Goal: Transaction & Acquisition: Purchase product/service

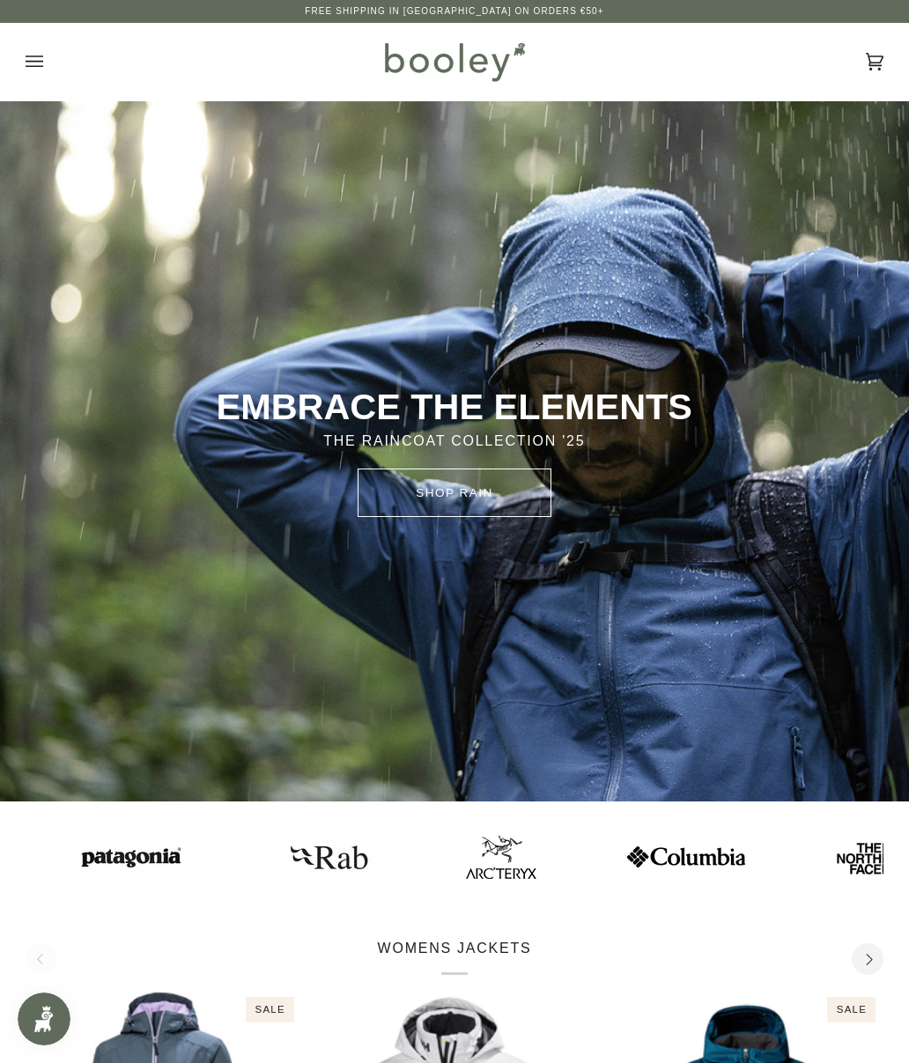
click at [50, 63] on button "Open menu" at bounding box center [52, 61] width 53 height 77
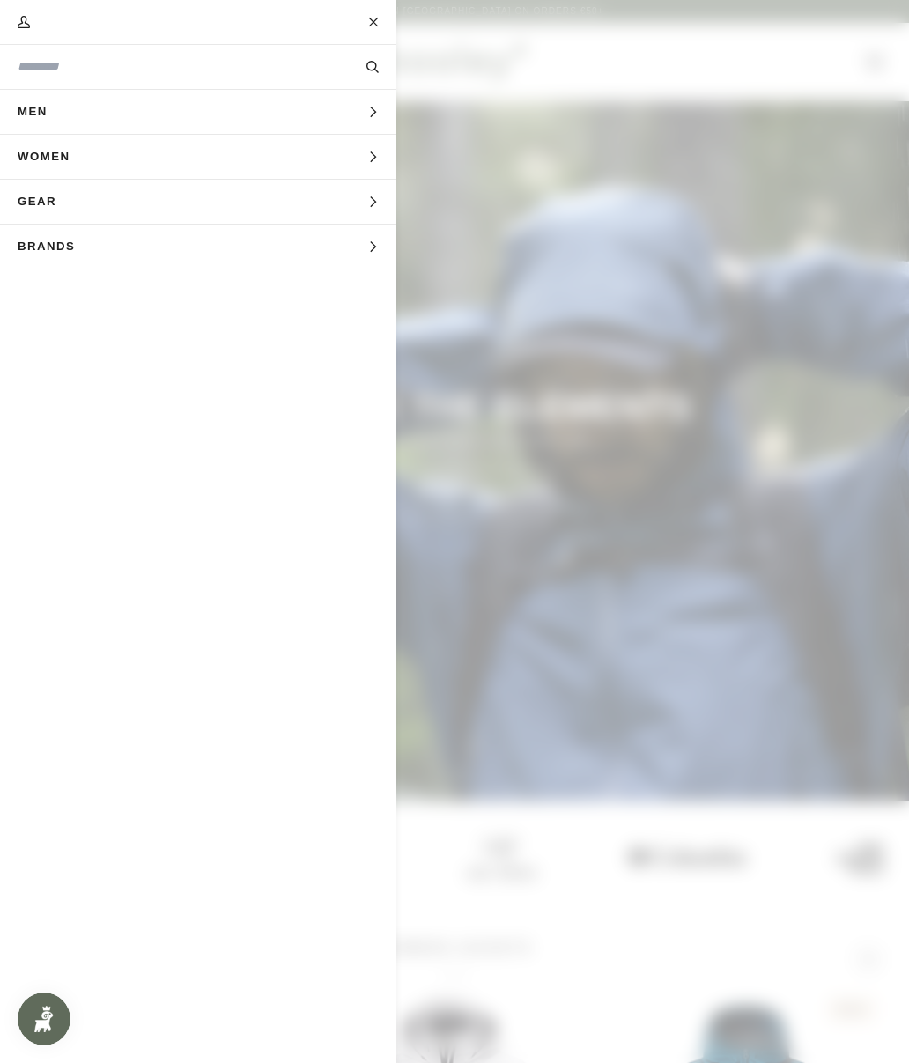
click at [130, 126] on button "Men Expand menu" at bounding box center [198, 112] width 396 height 45
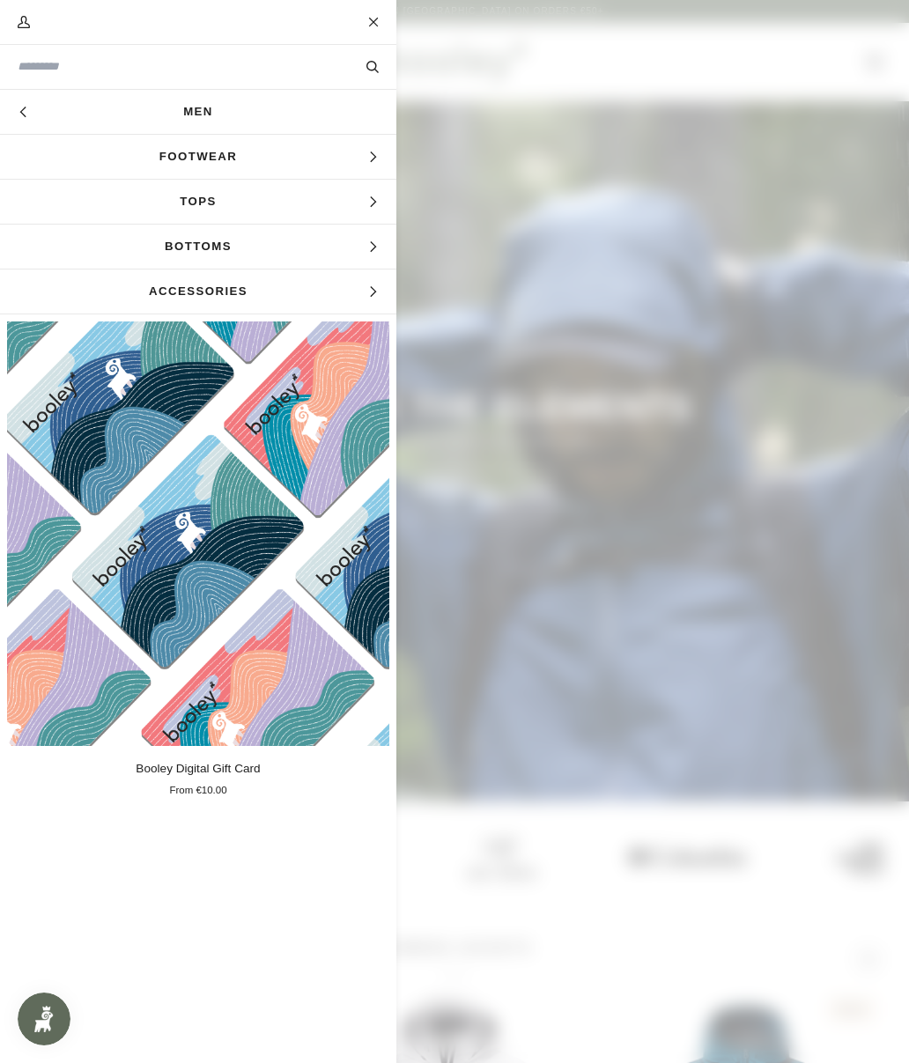
click at [261, 167] on span "Footwear" at bounding box center [198, 157] width 396 height 44
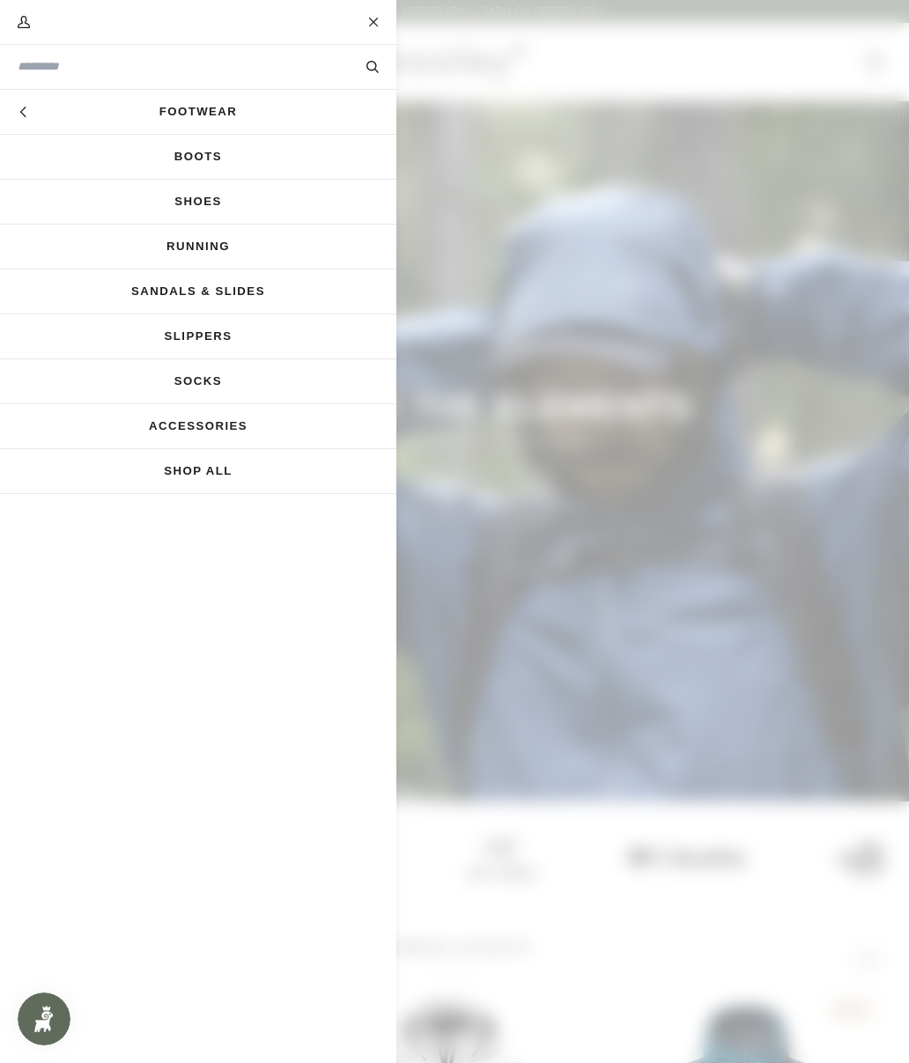
click at [269, 417] on link "Accessories" at bounding box center [198, 426] width 396 height 44
click at [177, 247] on link "Running" at bounding box center [198, 247] width 396 height 44
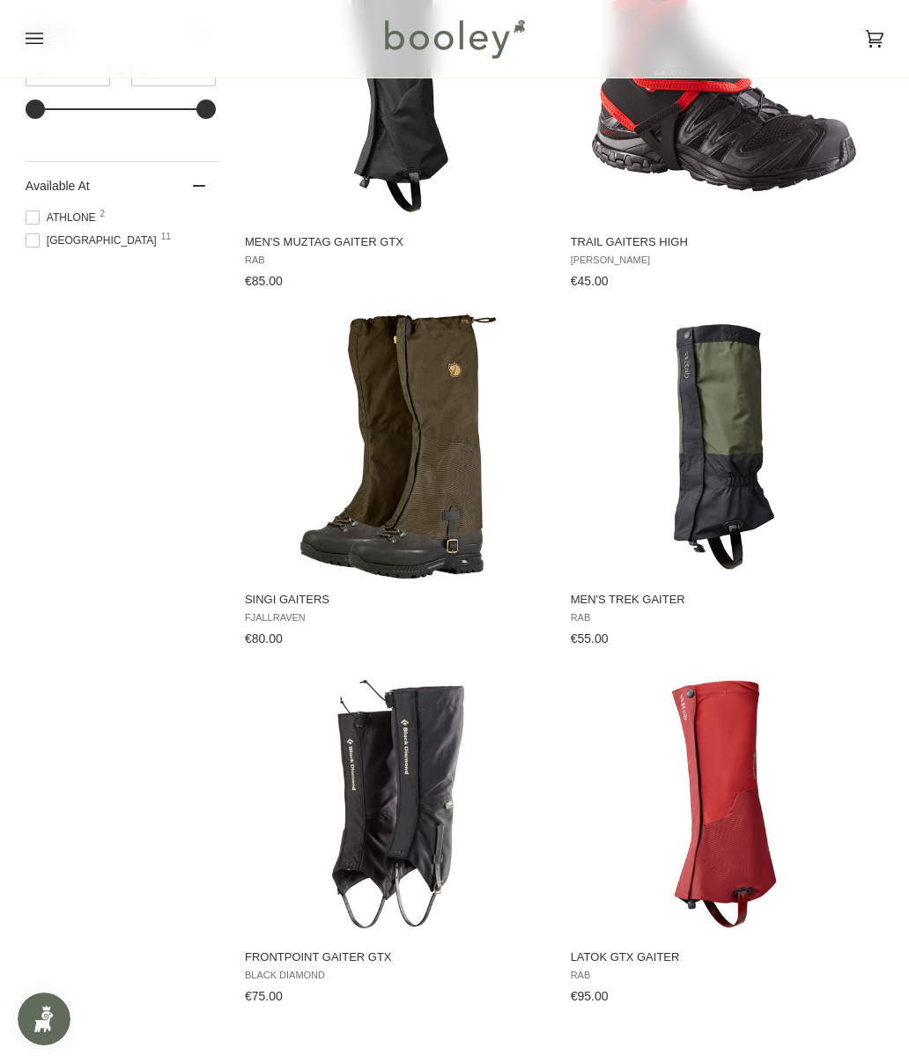
scroll to position [1021, 0]
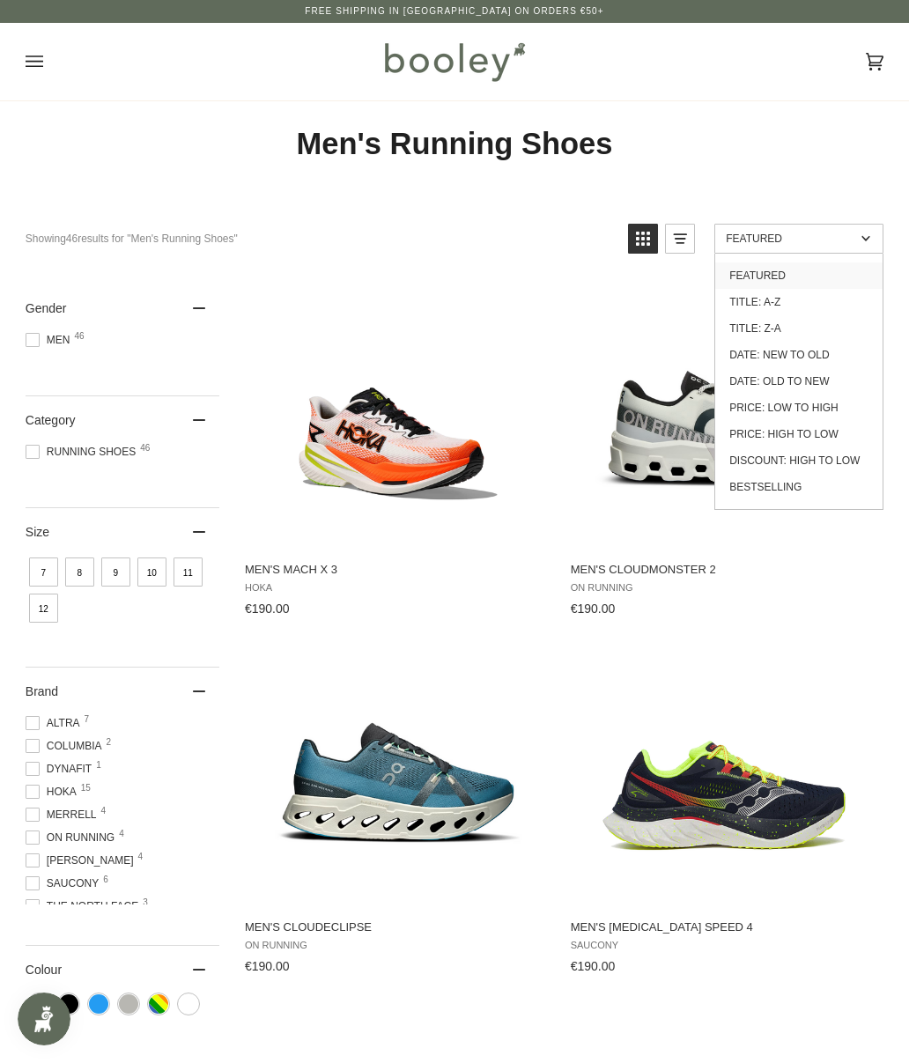
click at [826, 406] on link "Price: Low to High" at bounding box center [798, 407] width 167 height 26
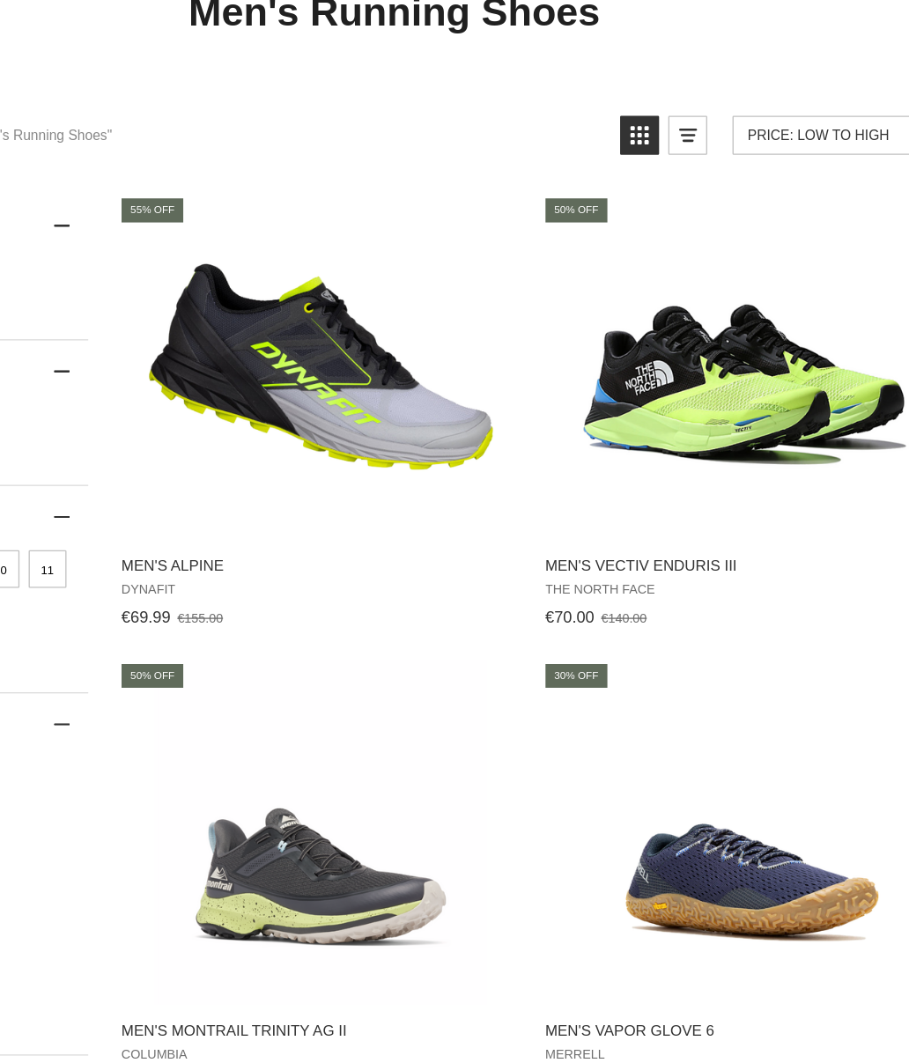
click at [611, 350] on img "Men's Vectiv Enduris III" at bounding box center [724, 416] width 264 height 264
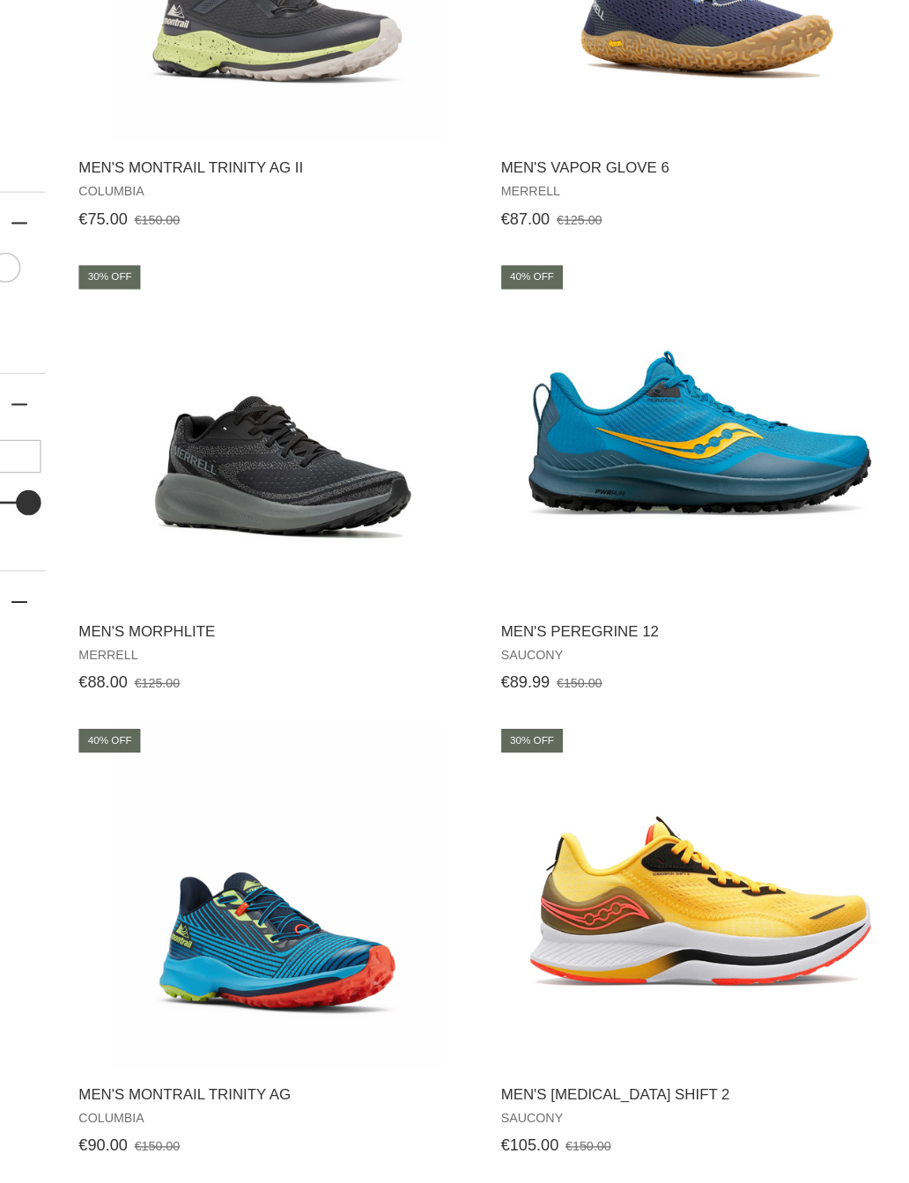
scroll to position [527, 0]
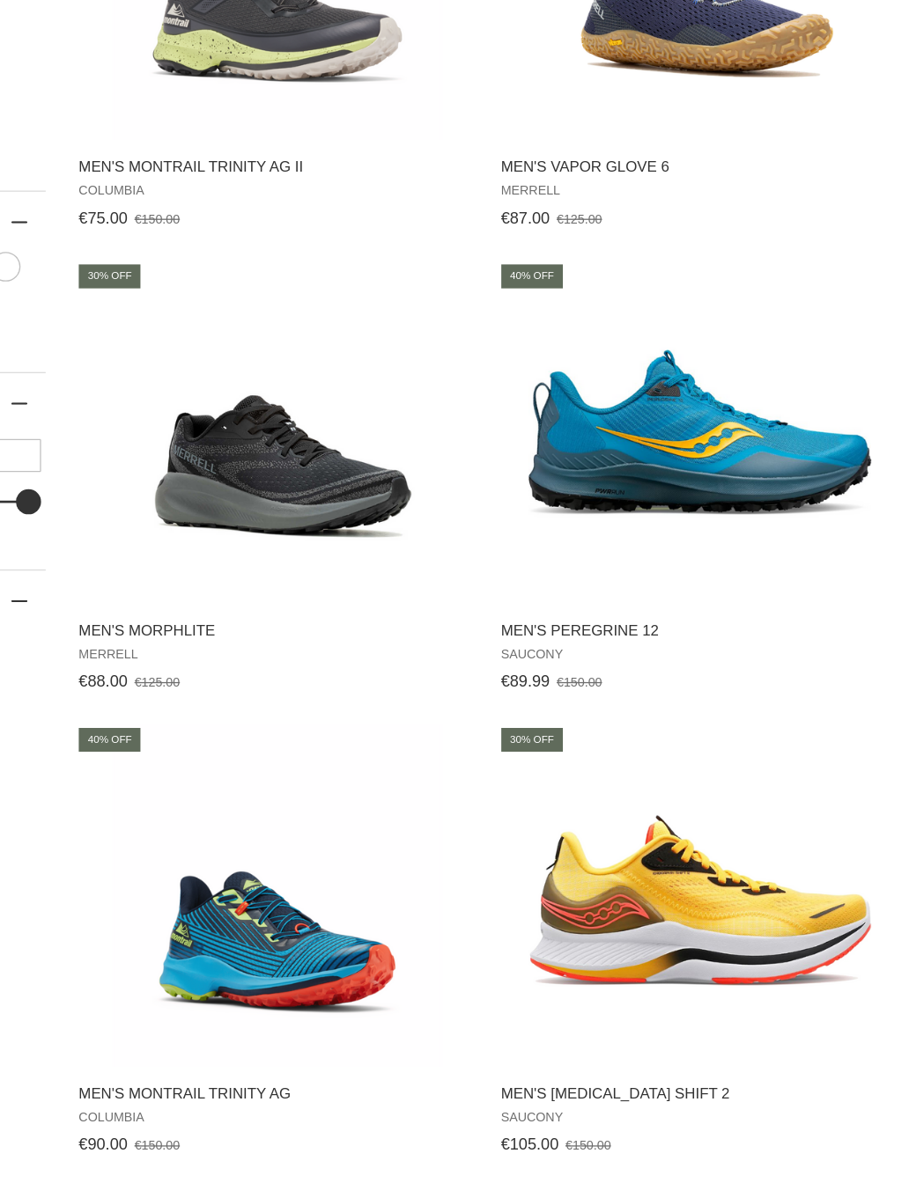
click at [619, 472] on img "Men's Peregrine 12" at bounding box center [724, 604] width 264 height 264
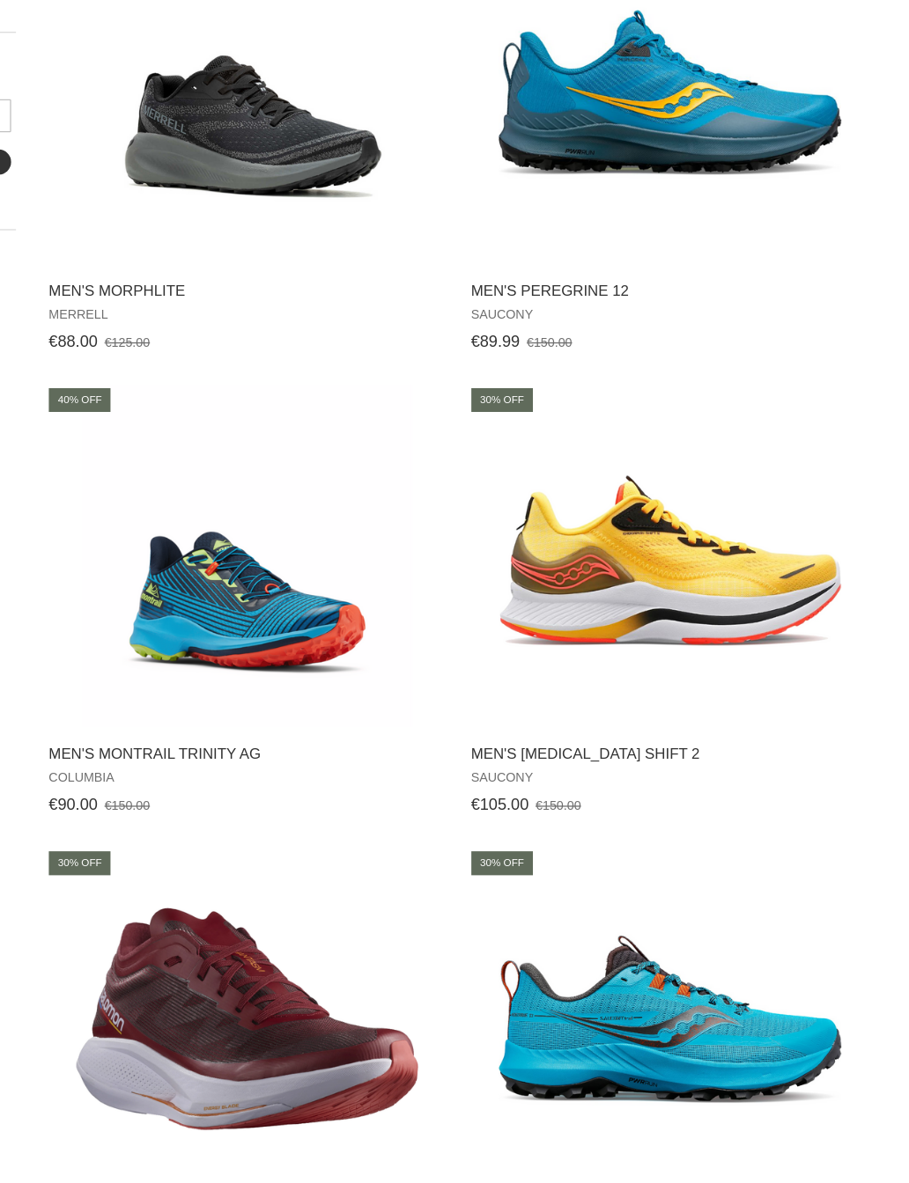
scroll to position [791, 0]
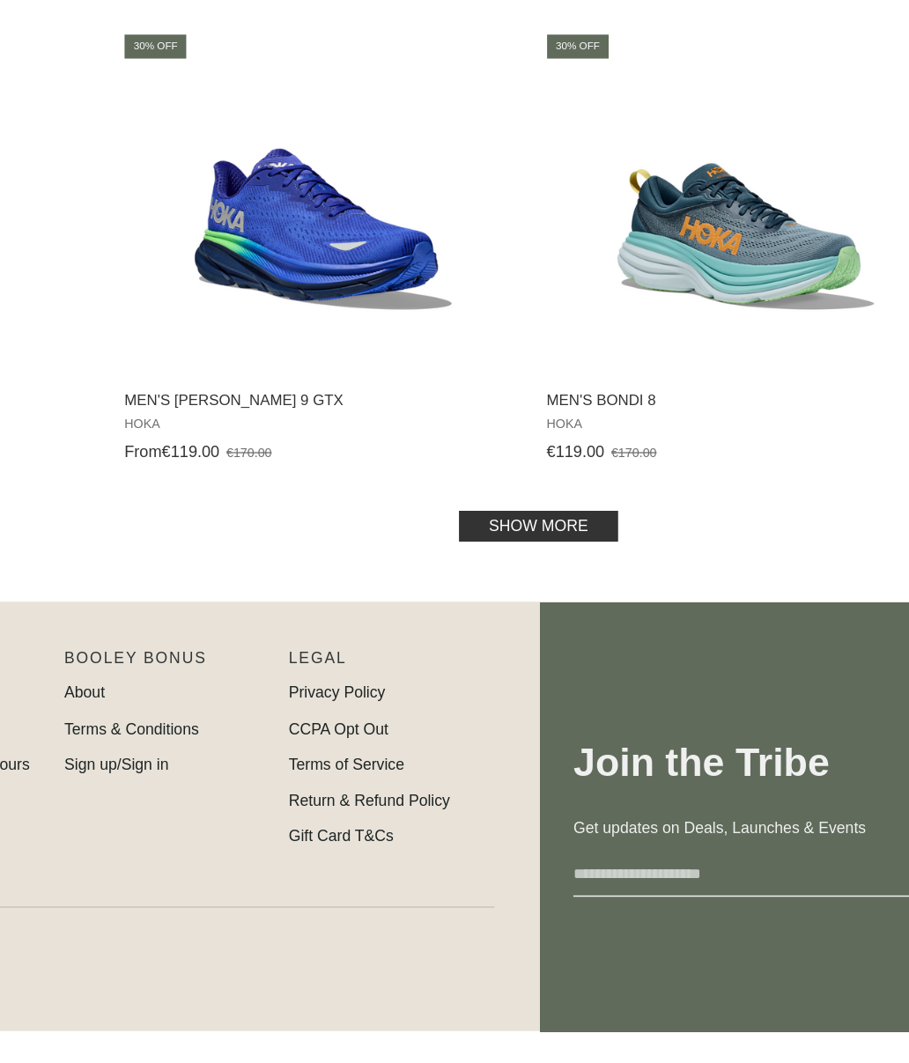
click at [503, 637] on link "Show more" at bounding box center [564, 649] width 122 height 24
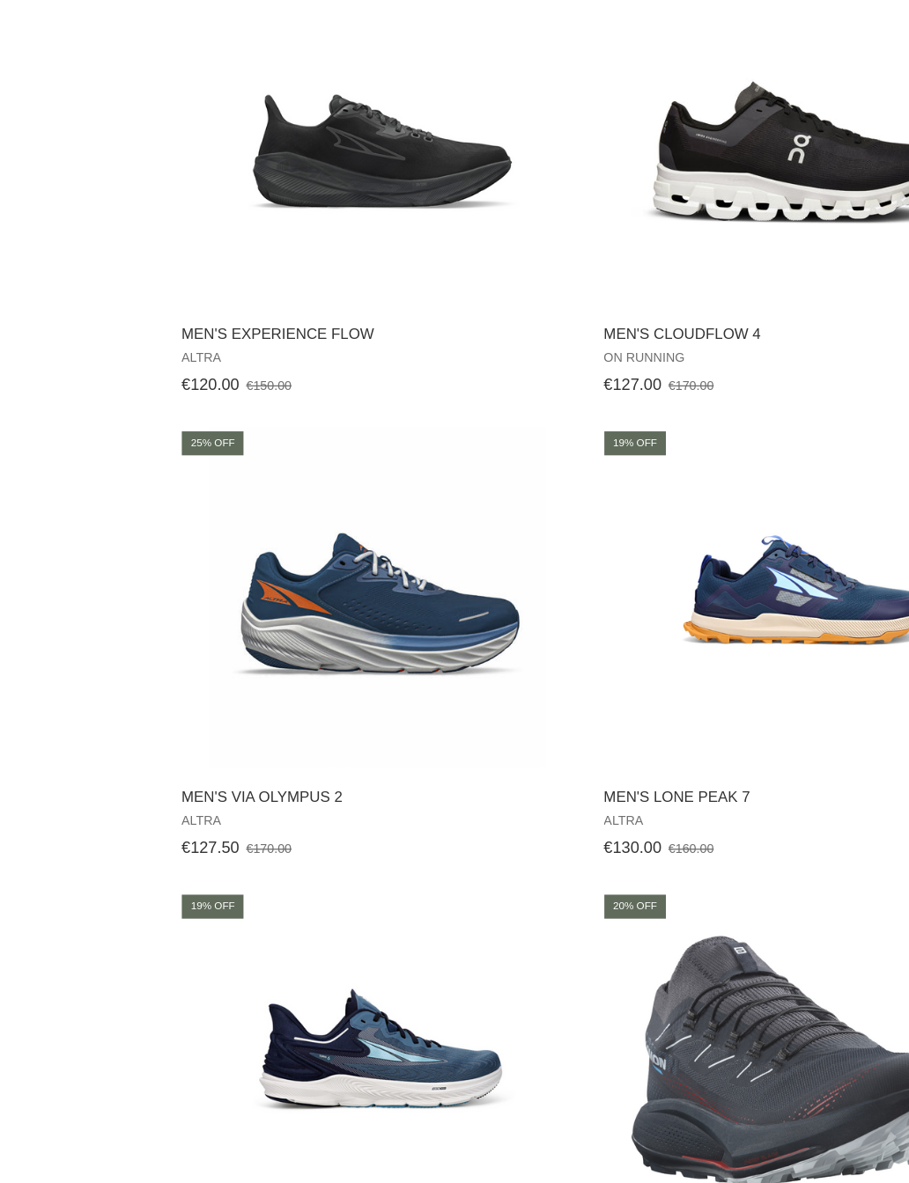
scroll to position [4343, 0]
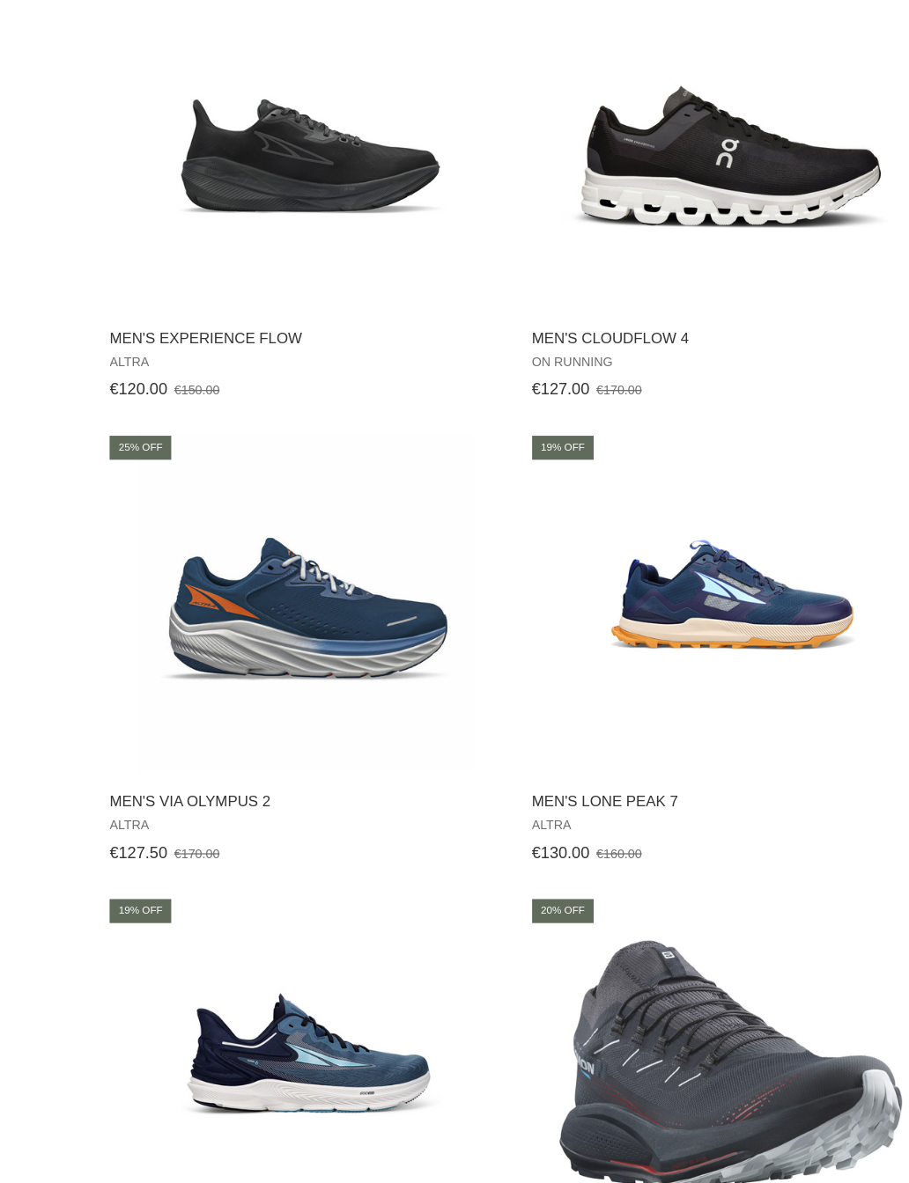
click at [245, 868] on span "Men's VIA Olympus 2" at bounding box center [398, 876] width 307 height 16
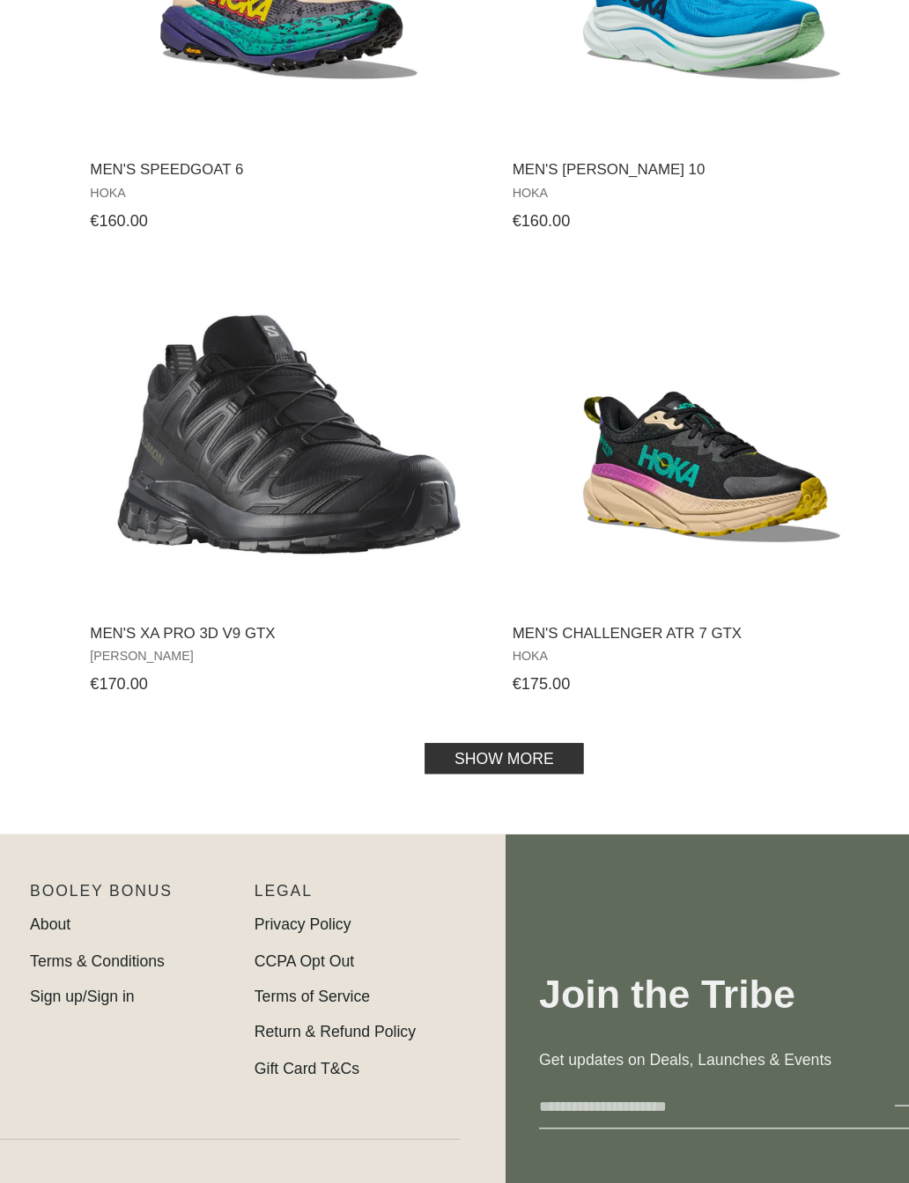
scroll to position [6617, 0]
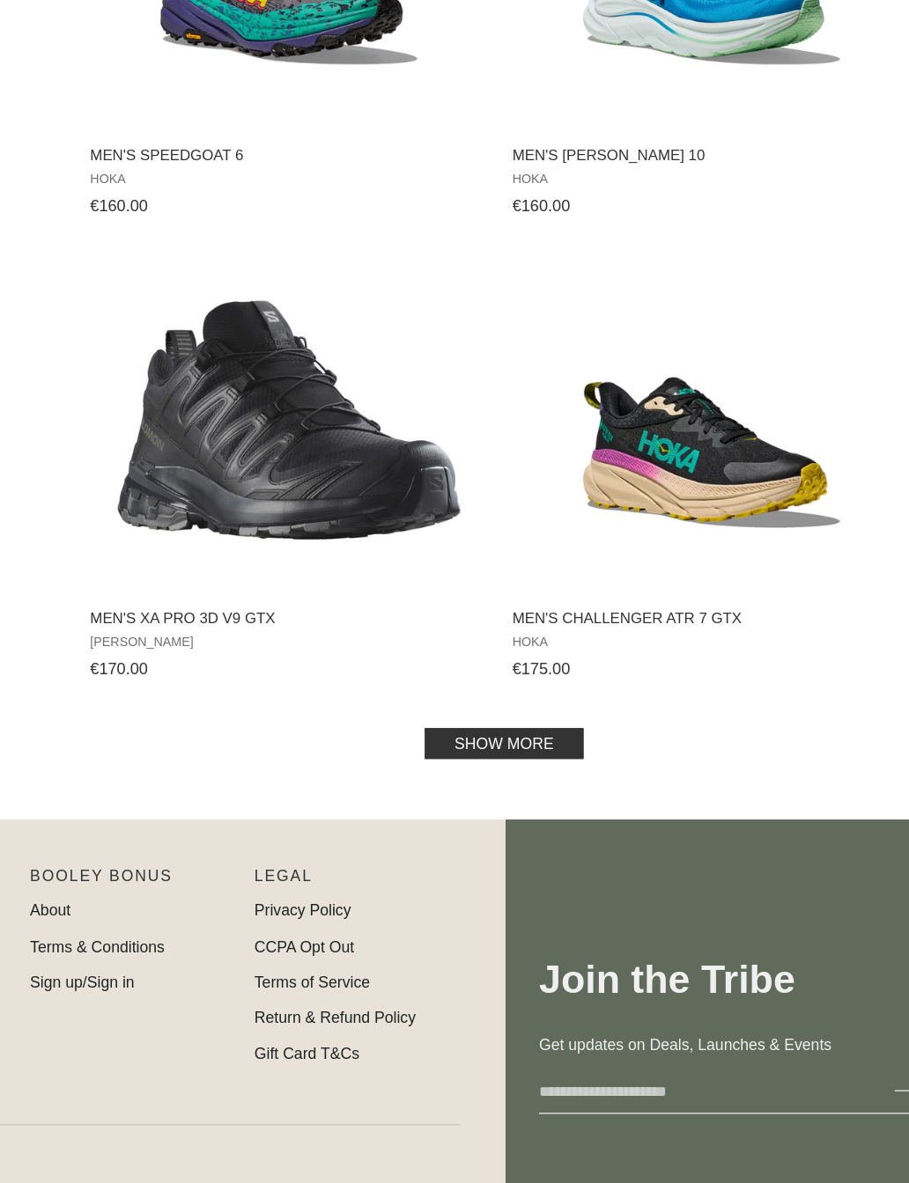
click at [503, 832] on link "Show more" at bounding box center [564, 844] width 122 height 24
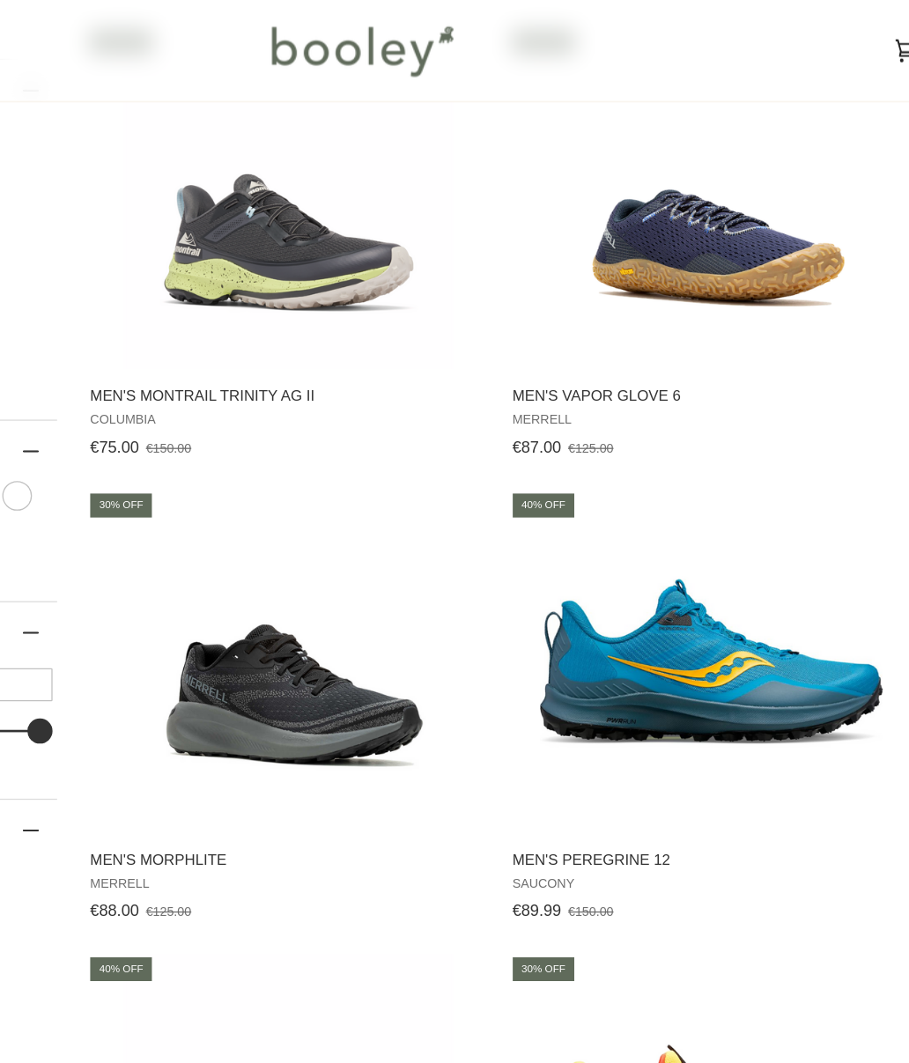
scroll to position [7709, 0]
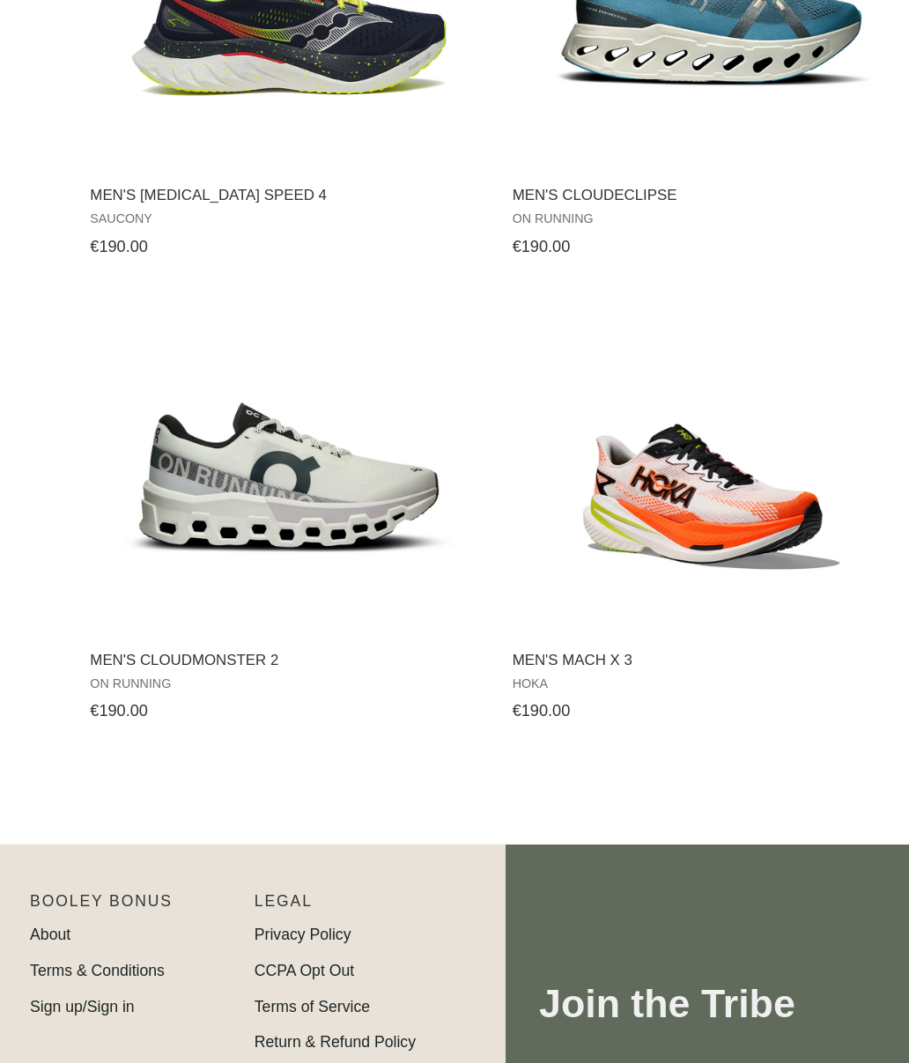
scroll to position [3479, 0]
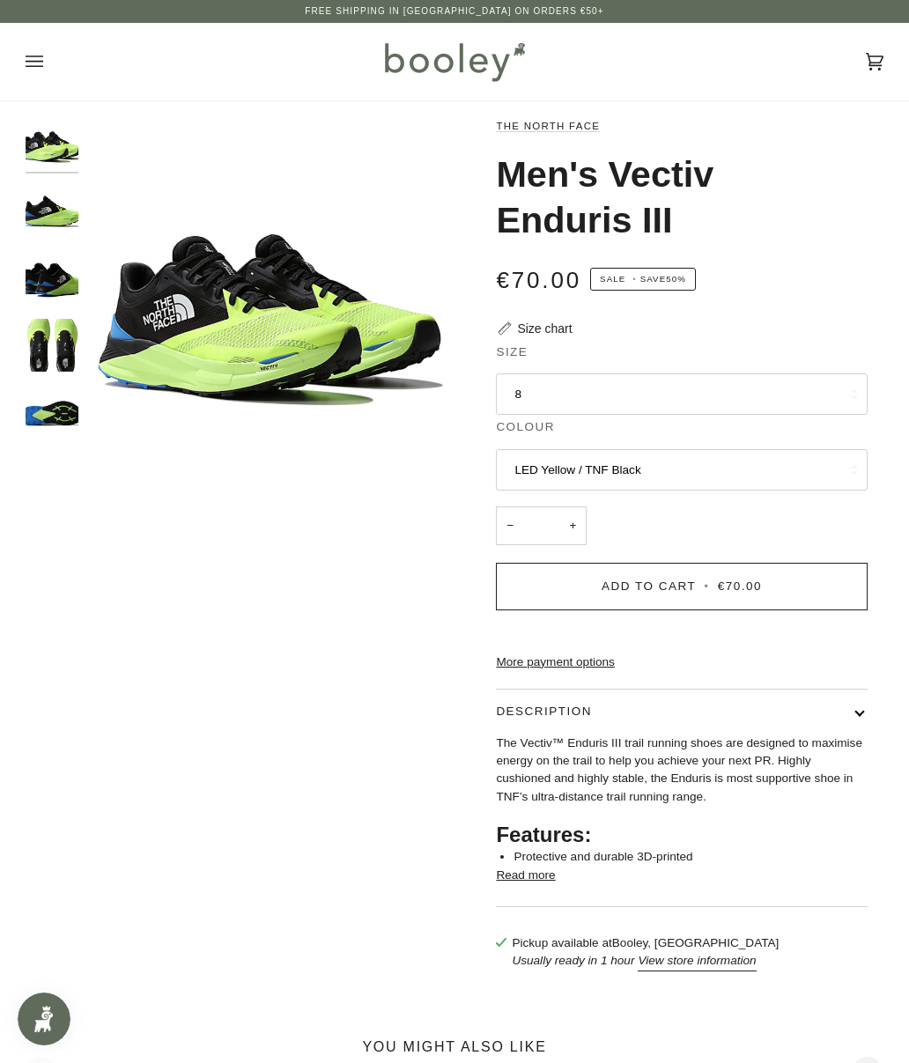
click at [838, 402] on button "8" at bounding box center [681, 394] width 371 height 42
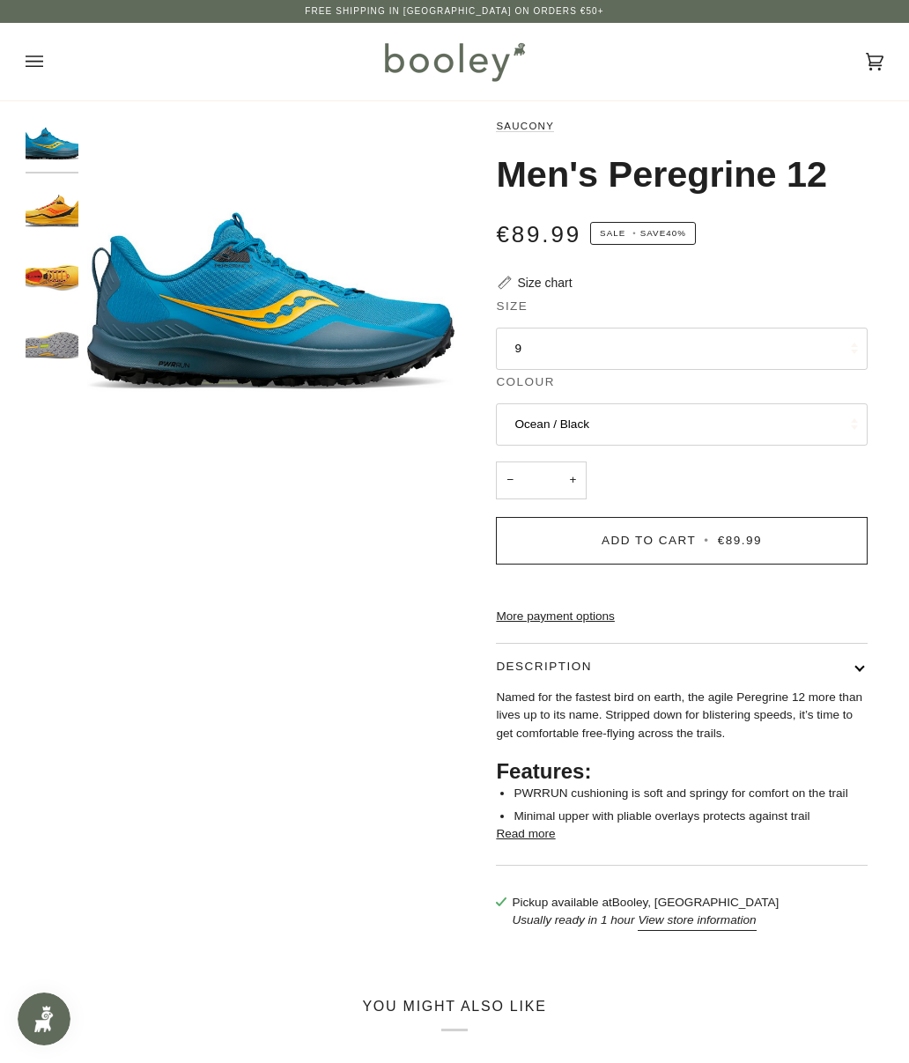
click at [847, 353] on button "9" at bounding box center [681, 349] width 371 height 42
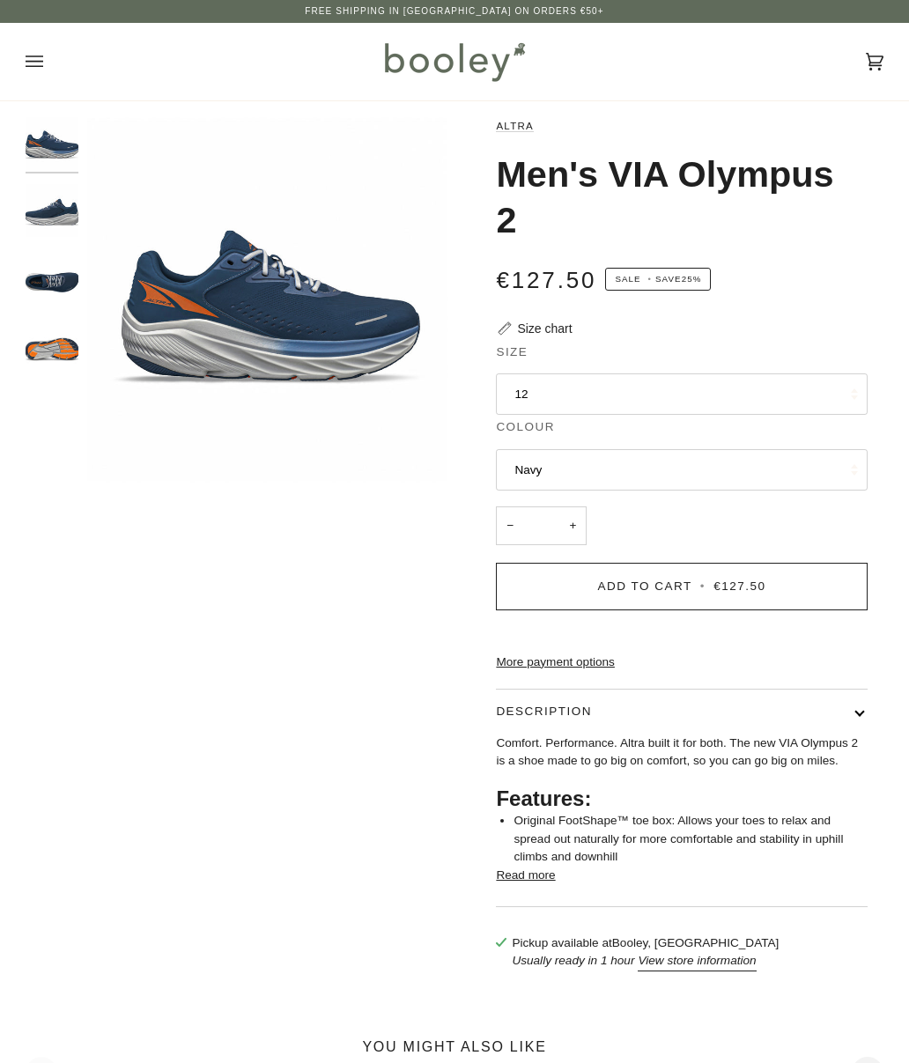
click at [857, 398] on button "12" at bounding box center [681, 394] width 371 height 42
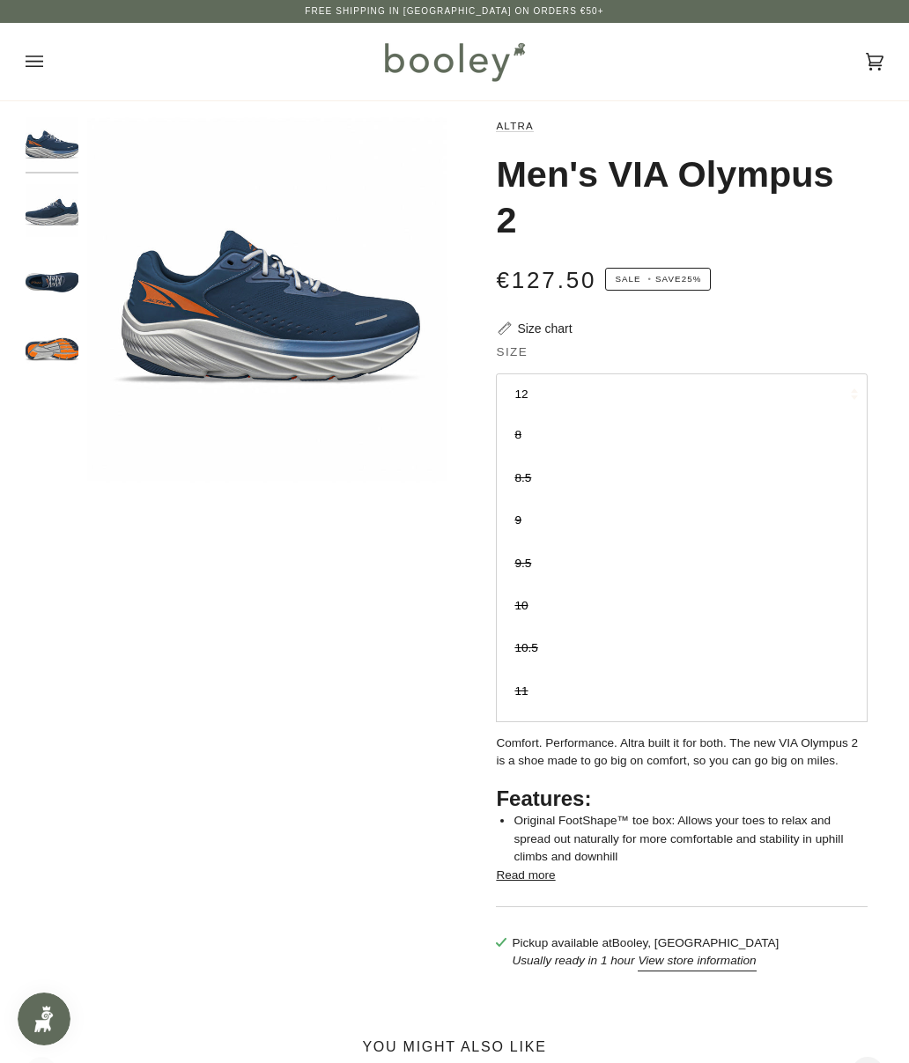
click at [115, 675] on div "Zoom Zoom Zoom" at bounding box center [455, 552] width 858 height 871
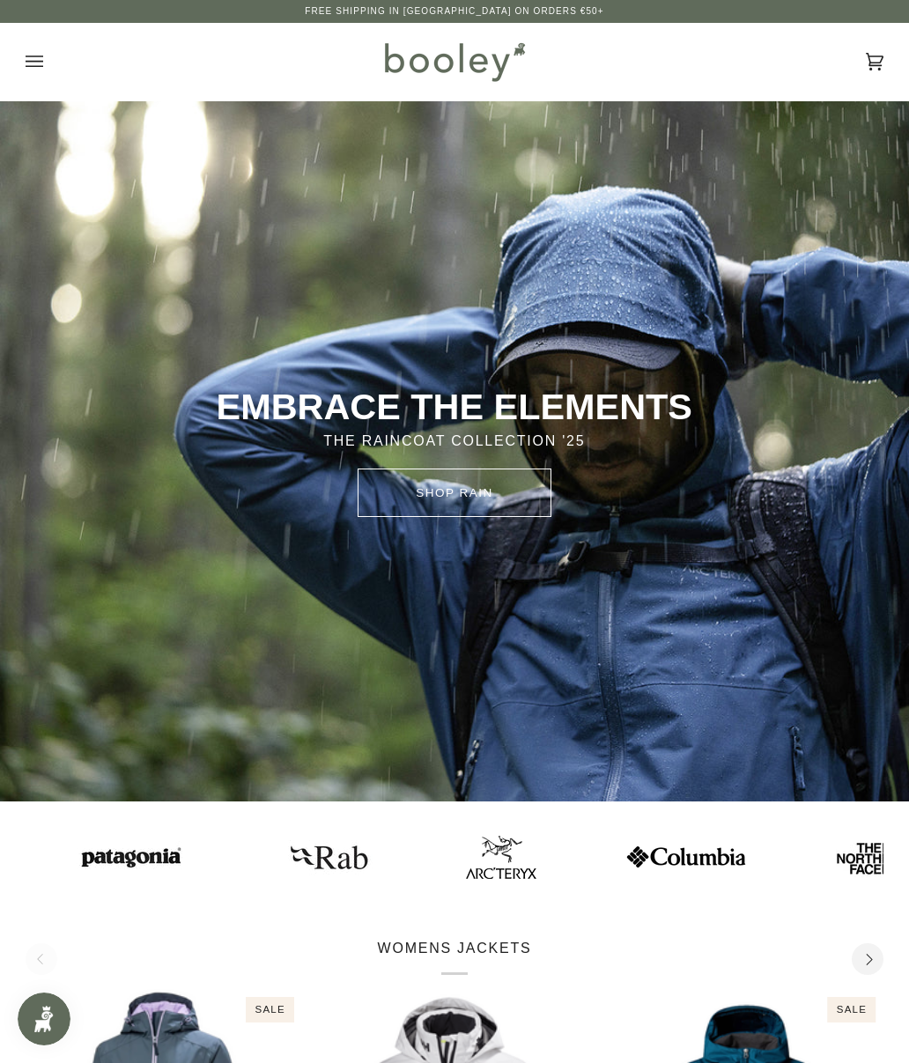
click at [27, 72] on icon "Open menu" at bounding box center [35, 61] width 18 height 26
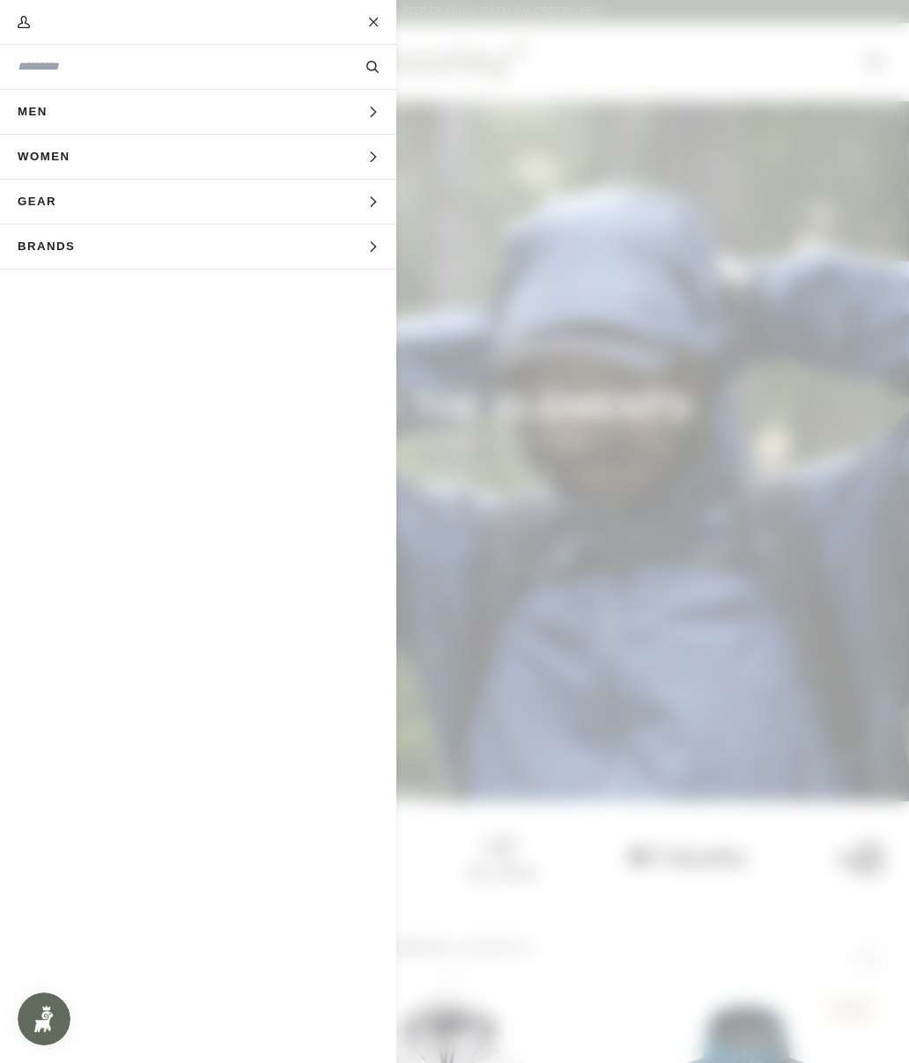
click at [25, 109] on span "Men" at bounding box center [38, 112] width 77 height 44
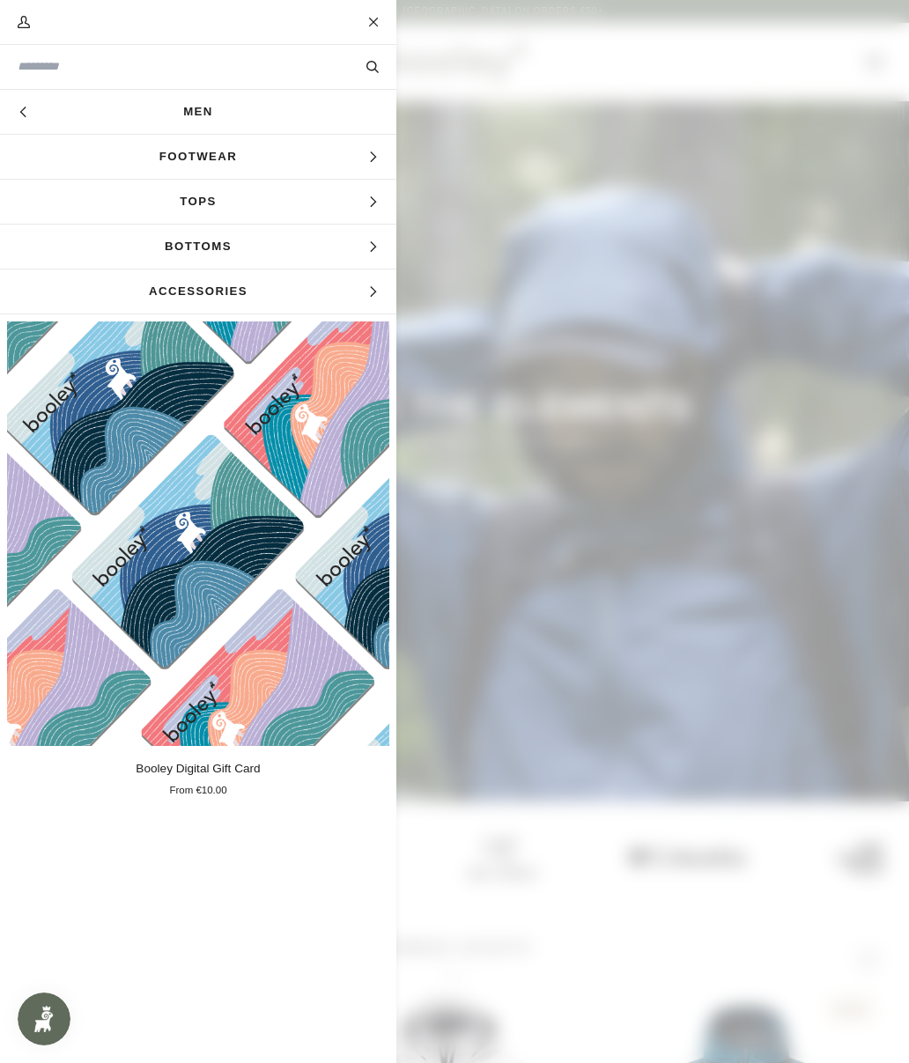
click at [155, 152] on span "Footwear" at bounding box center [198, 157] width 396 height 44
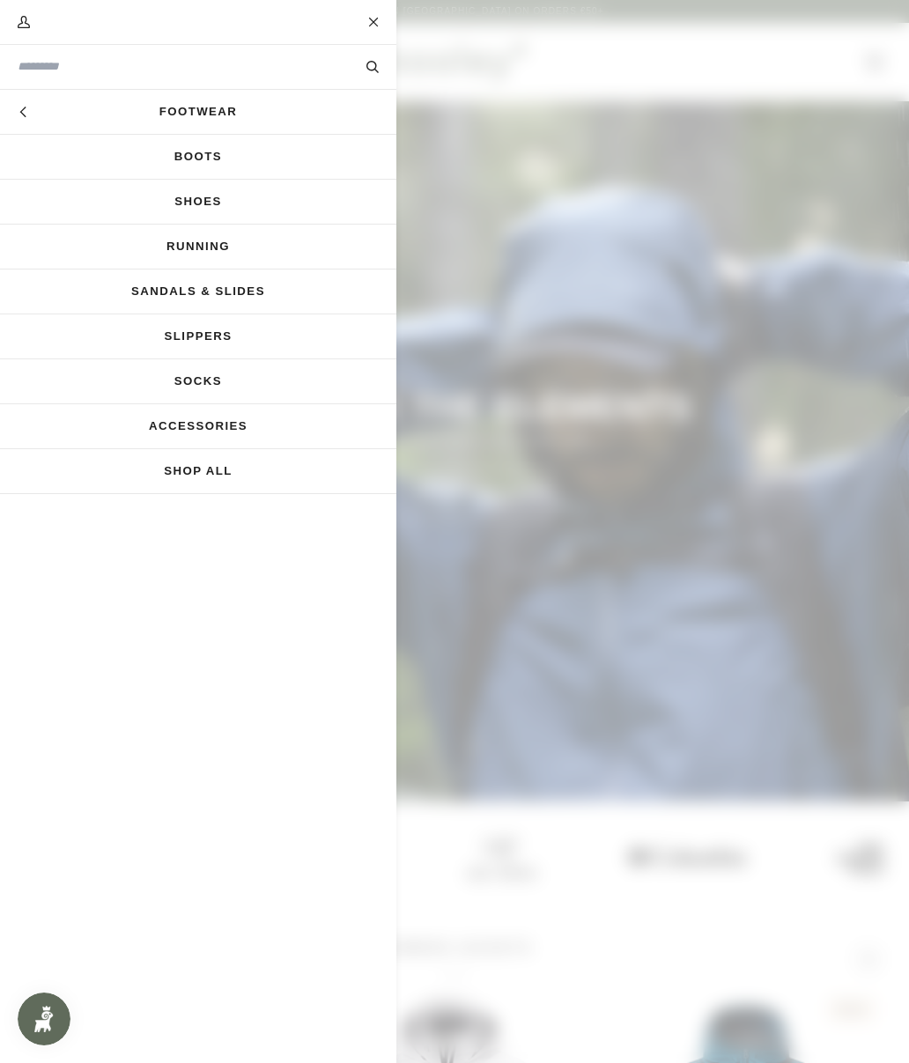
click at [150, 207] on link "Shoes" at bounding box center [198, 202] width 396 height 44
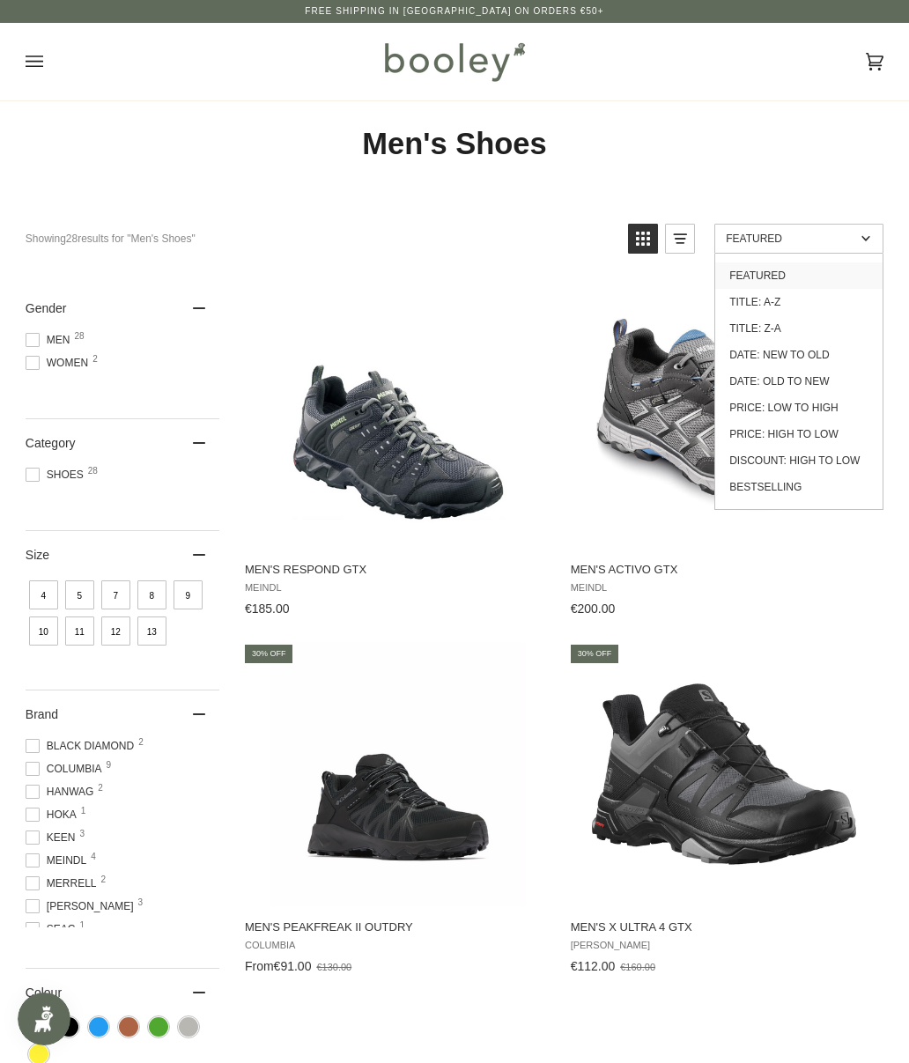
click at [839, 404] on link "Price: Low to High" at bounding box center [798, 407] width 167 height 26
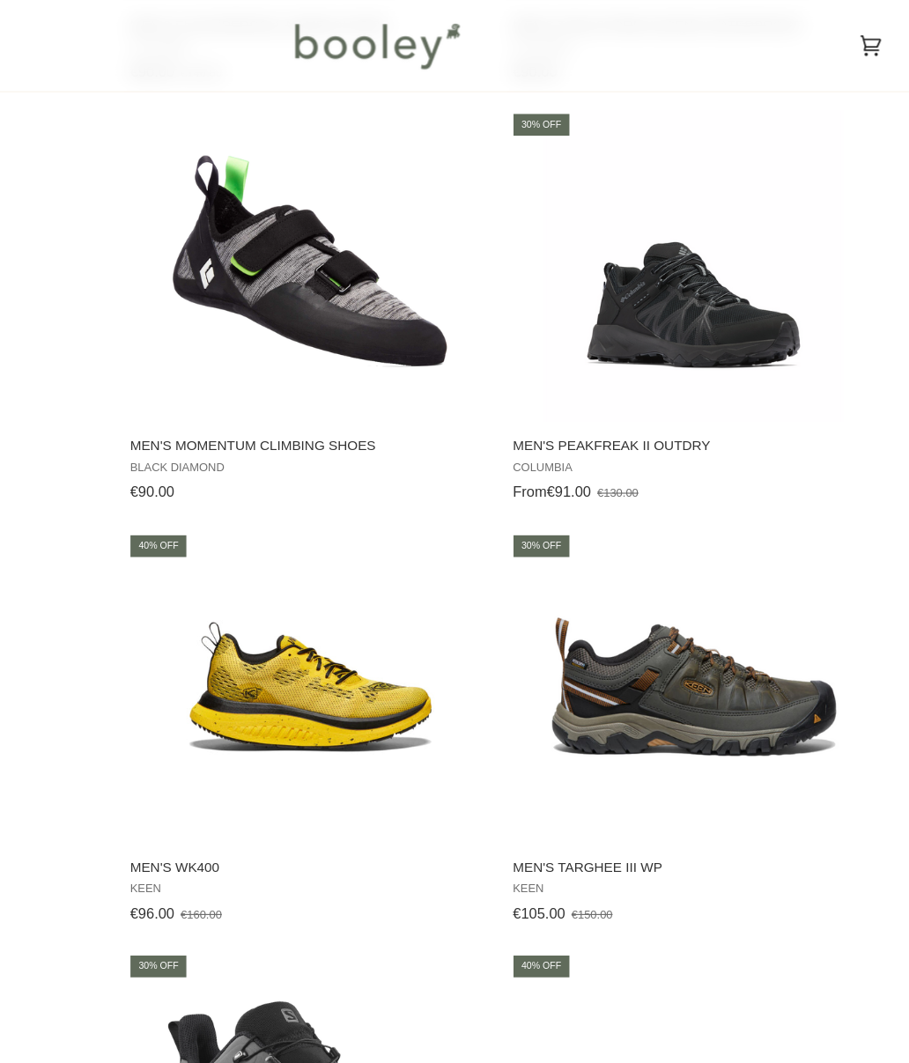
scroll to position [1978, 0]
click at [266, 577] on img "Men's WK400" at bounding box center [398, 585] width 264 height 264
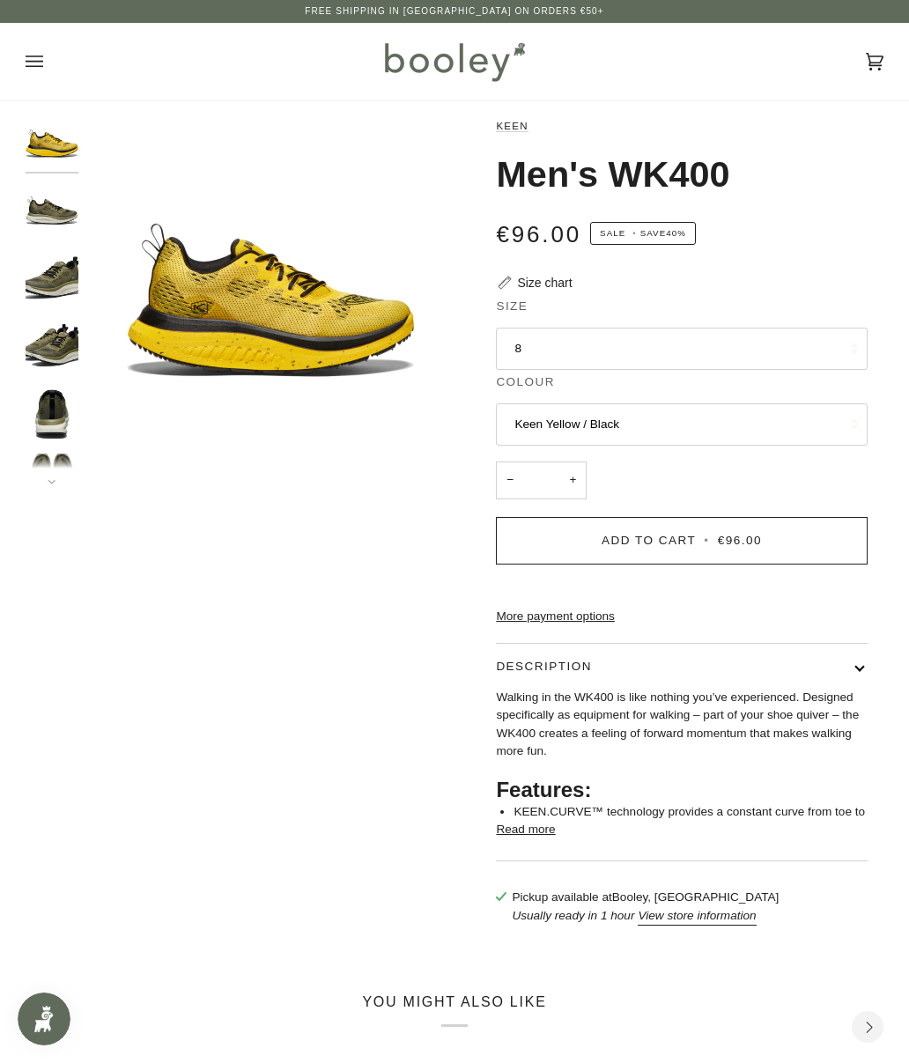
click at [825, 354] on button "8" at bounding box center [681, 349] width 371 height 42
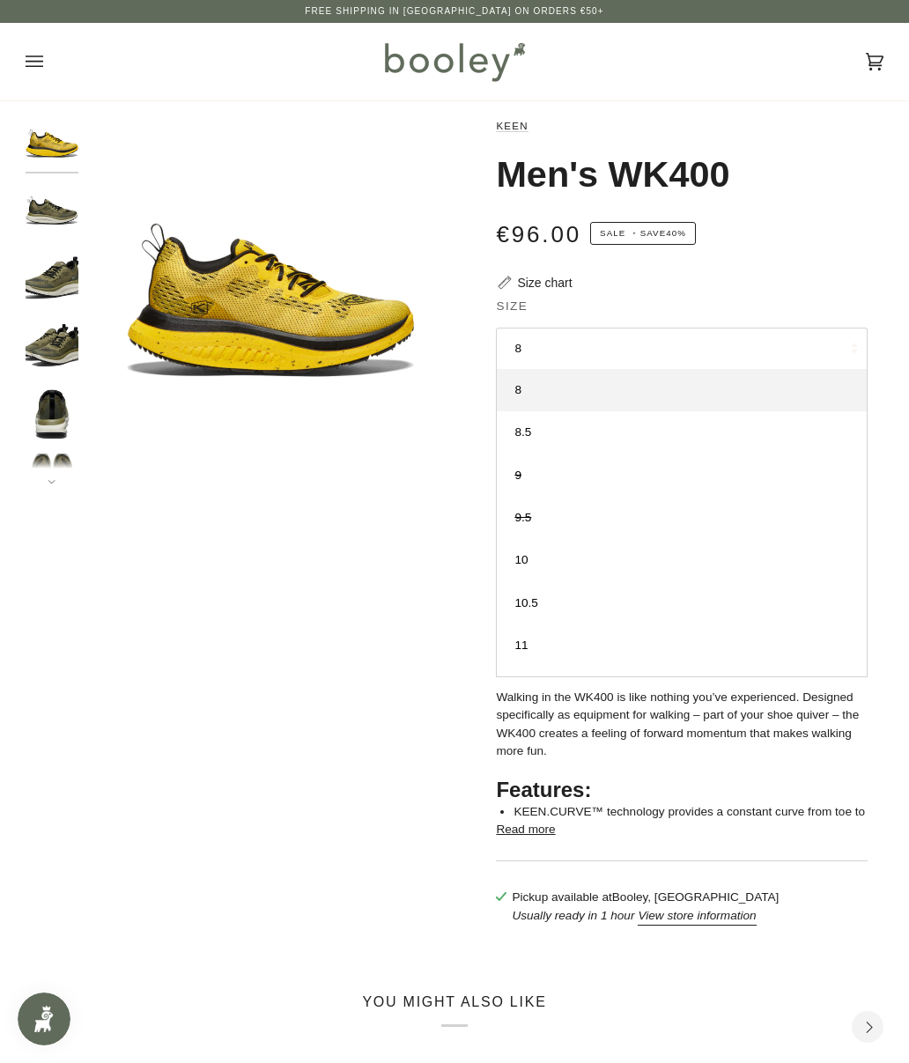
click at [851, 275] on div "Keen Men's WK400 €96.00 Sale • Save 40% Size chart Size 8 8" at bounding box center [669, 529] width 396 height 825
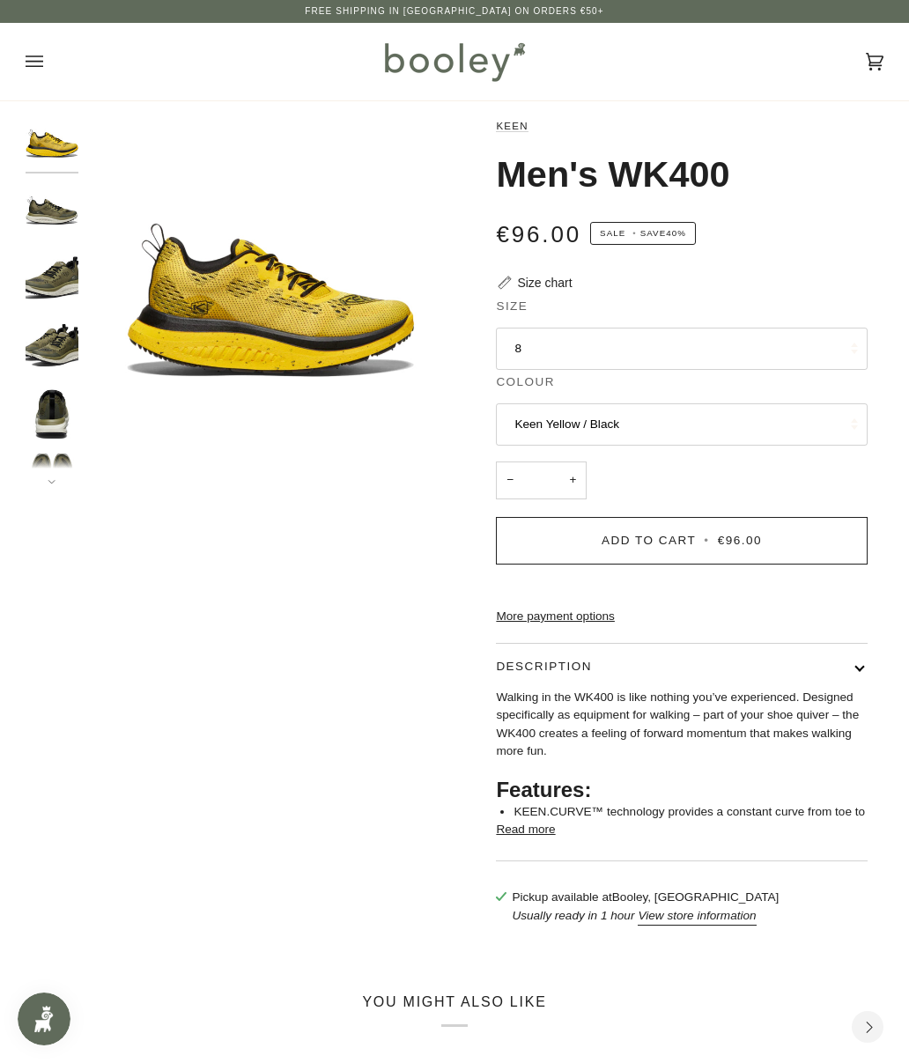
click at [791, 412] on button "Keen Yellow / Black" at bounding box center [681, 424] width 371 height 42
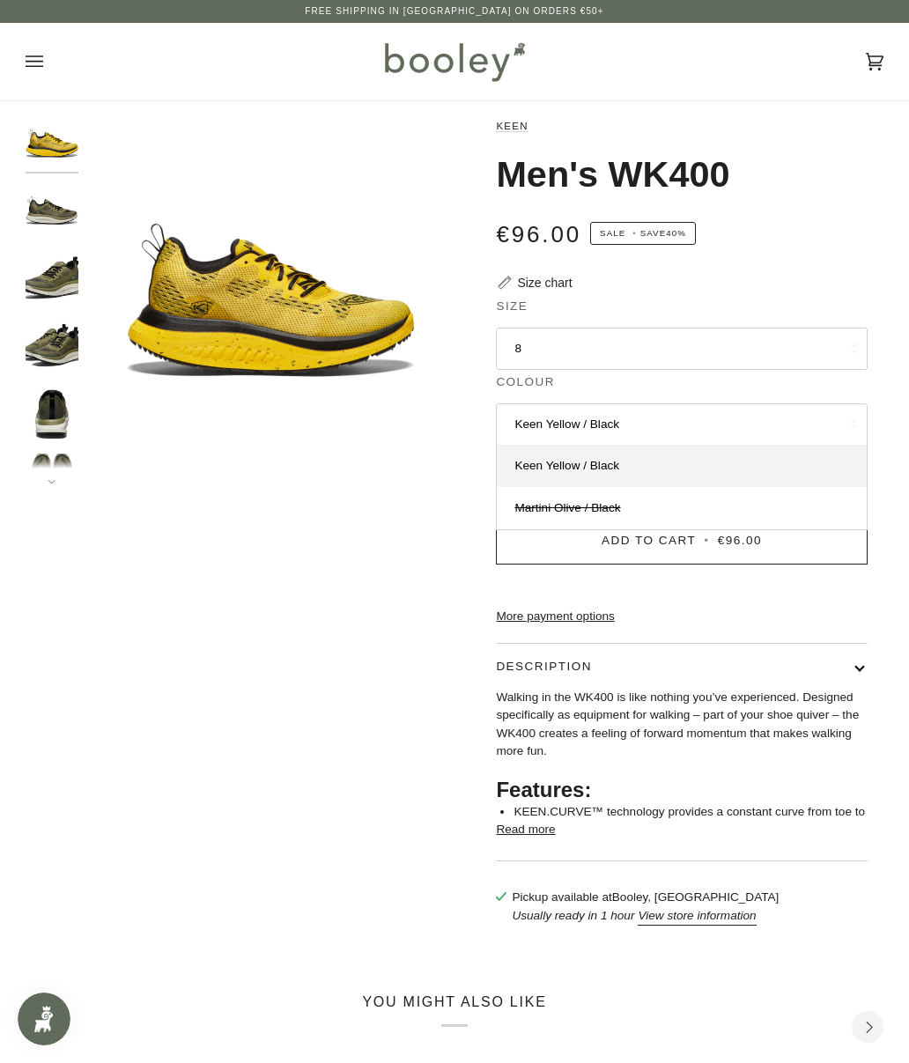
click at [741, 503] on link "Martini Olive / Black" at bounding box center [681, 508] width 369 height 42
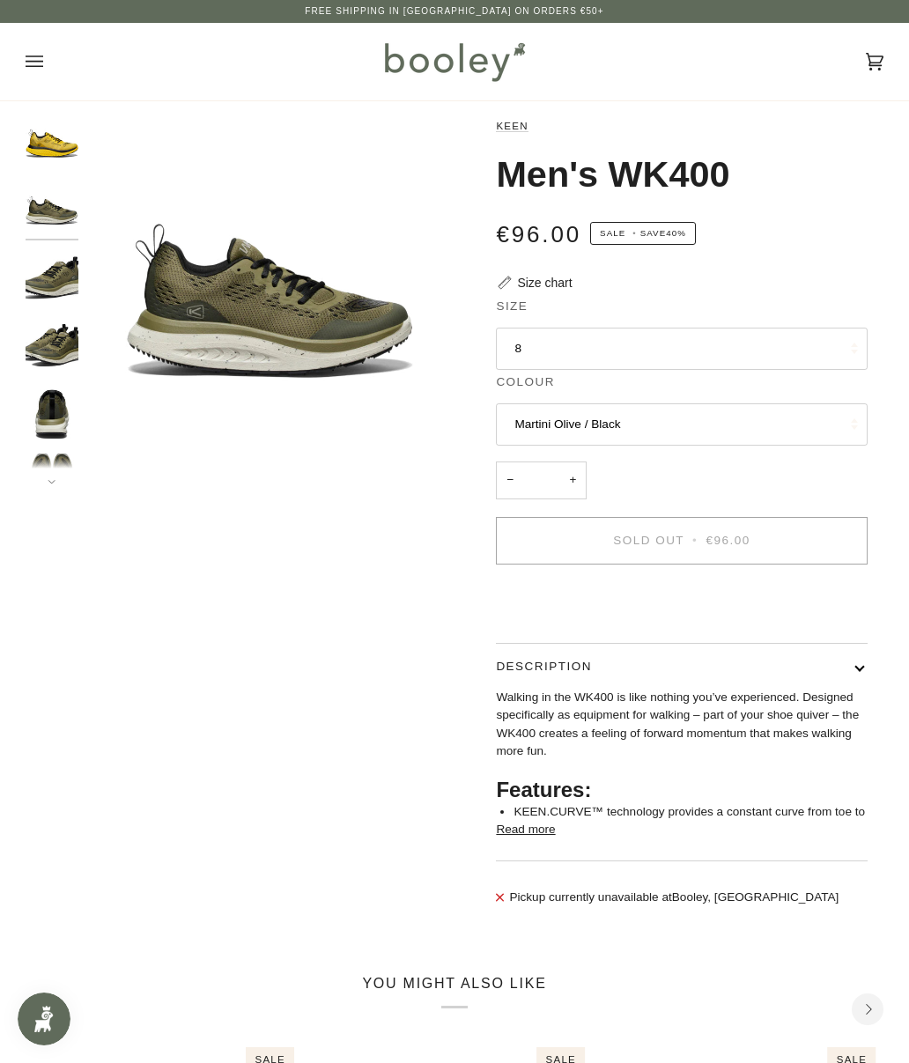
click at [852, 347] on button "8" at bounding box center [681, 349] width 371 height 42
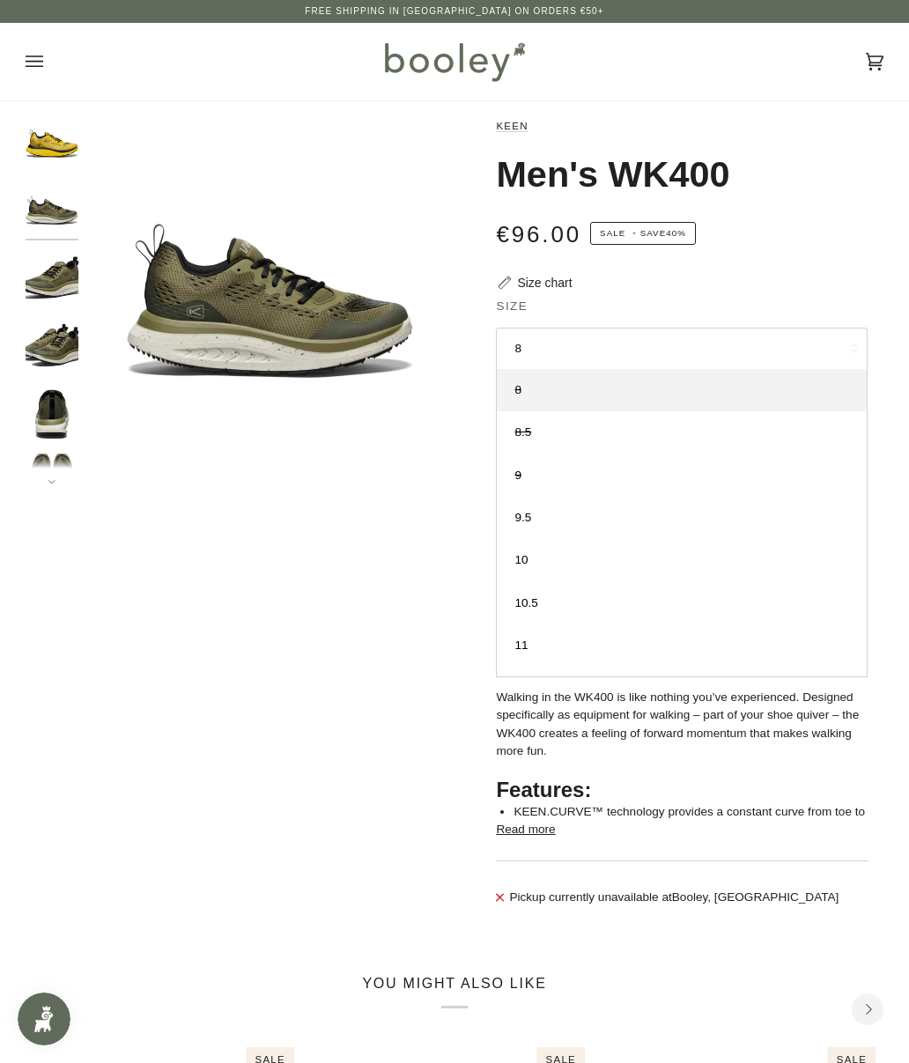
click at [51, 223] on img "Keen Men's WK400 Keen Martini Olive / Black - Booley Galway" at bounding box center [52, 210] width 53 height 53
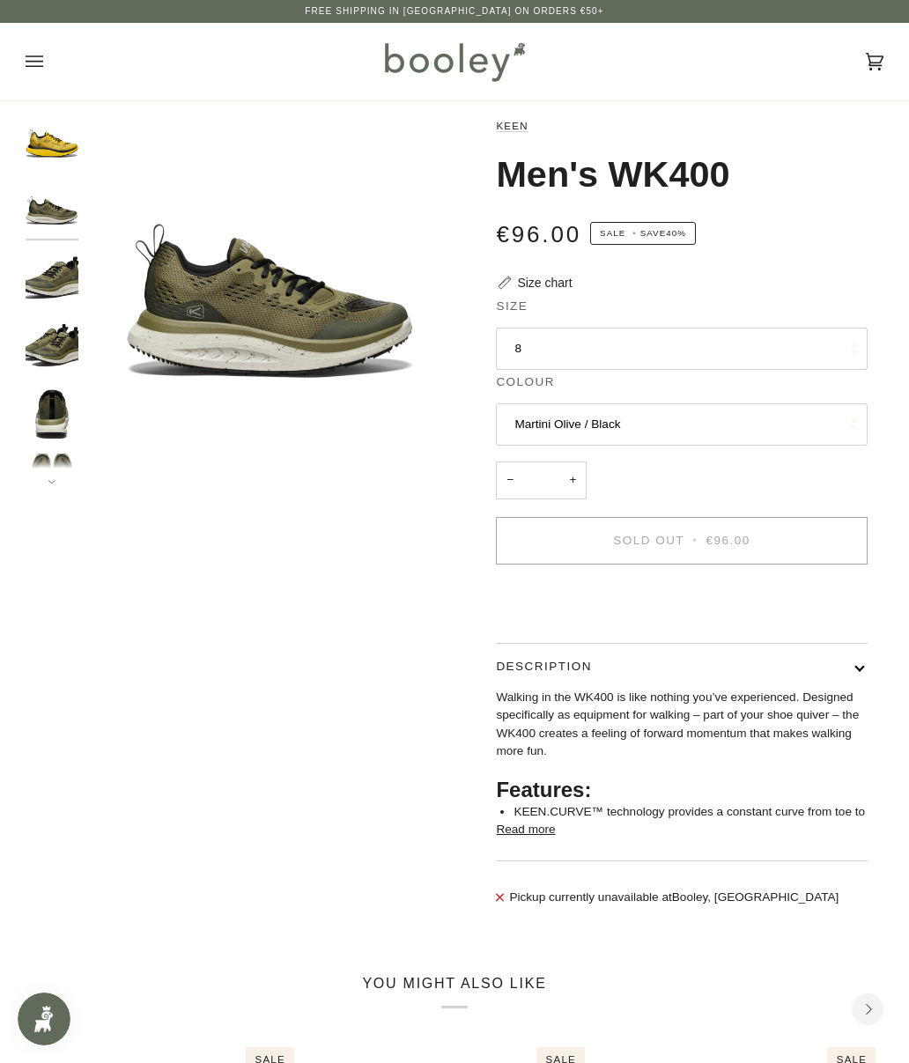
click at [48, 394] on img "Keen Men's WK400 Keen Martini Olive / Black - Booley Galway" at bounding box center [52, 412] width 53 height 53
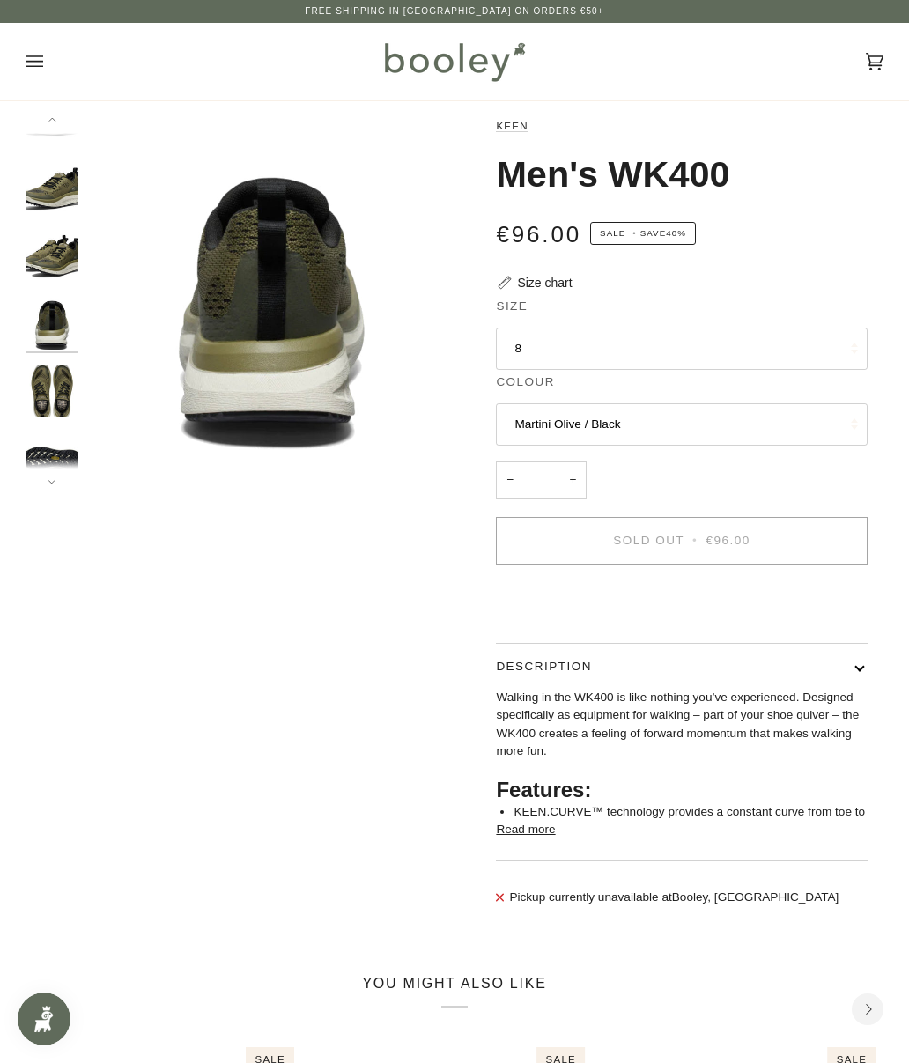
scroll to position [95, 0]
click at [43, 384] on img "Keen Men's WK400 Keen Martini Olive / Black - Booley Galway" at bounding box center [52, 384] width 53 height 53
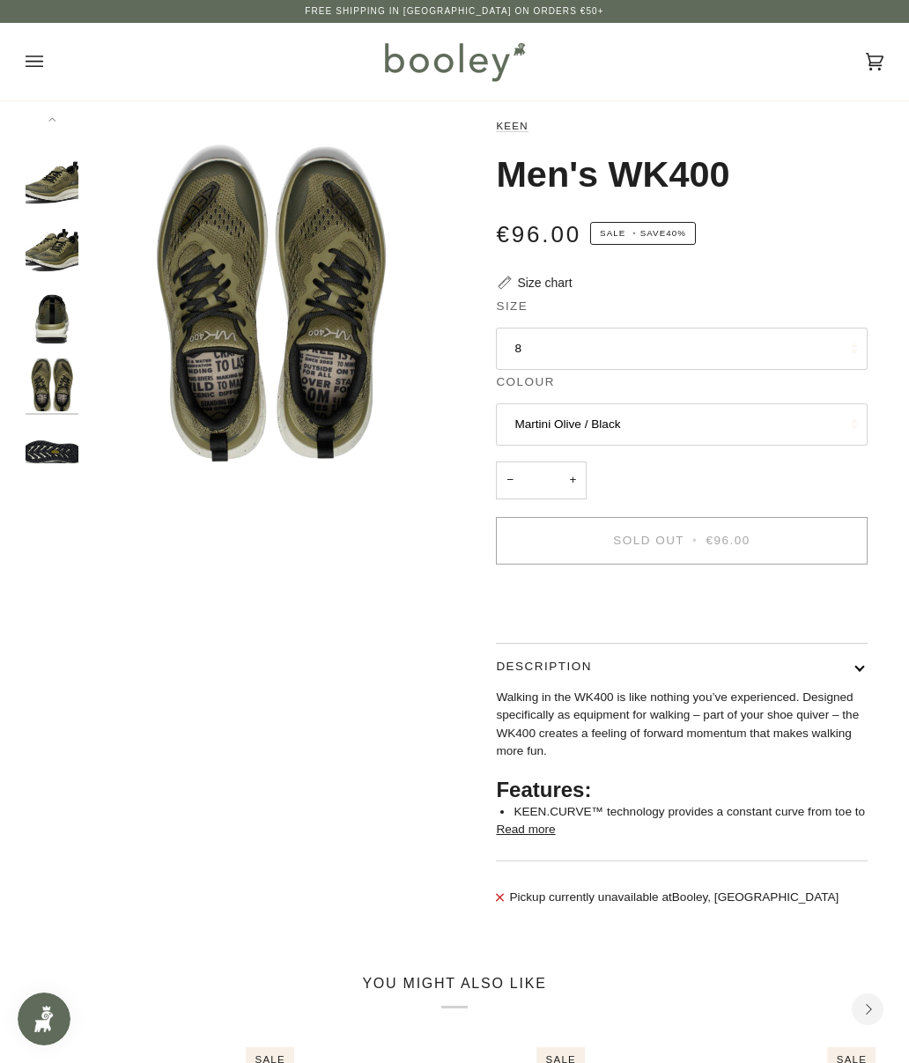
click at [55, 453] on img "Keen Men's WK400 Keen Martini Olive / Black - Booley Galway" at bounding box center [52, 451] width 53 height 53
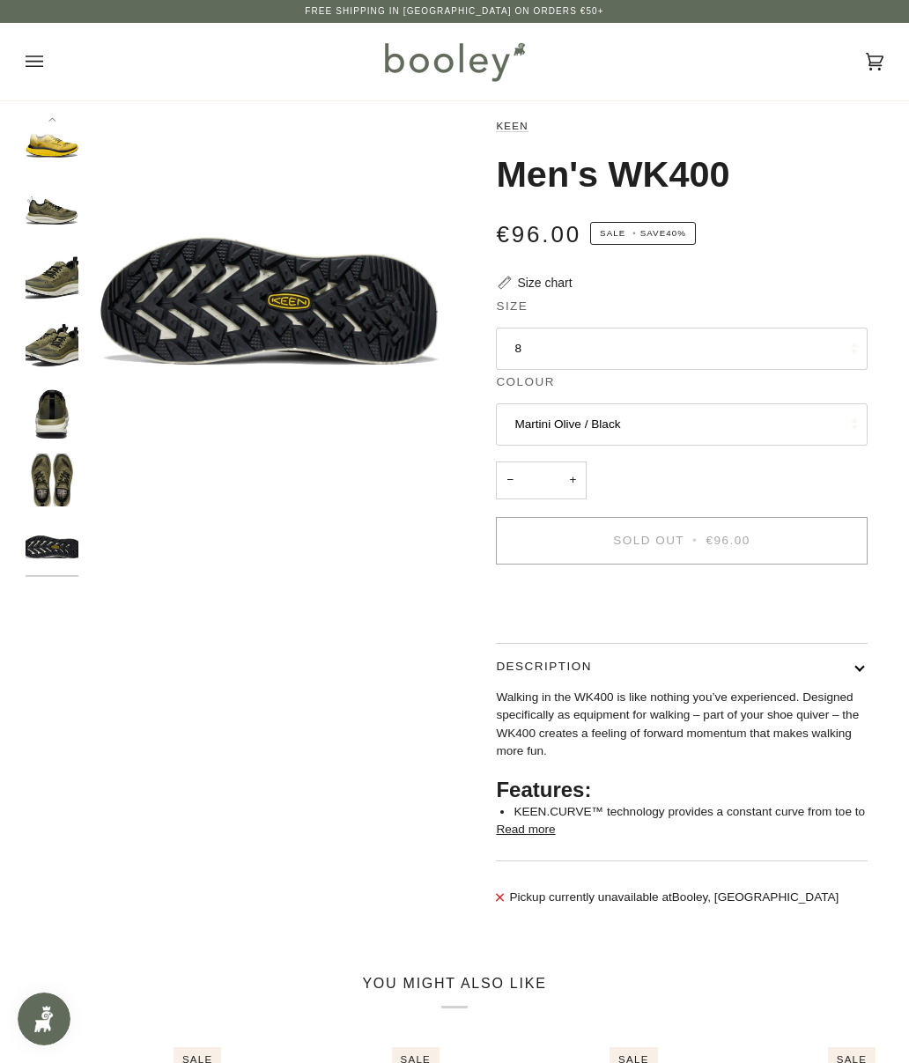
scroll to position [0, 0]
